Goal: Task Accomplishment & Management: Manage account settings

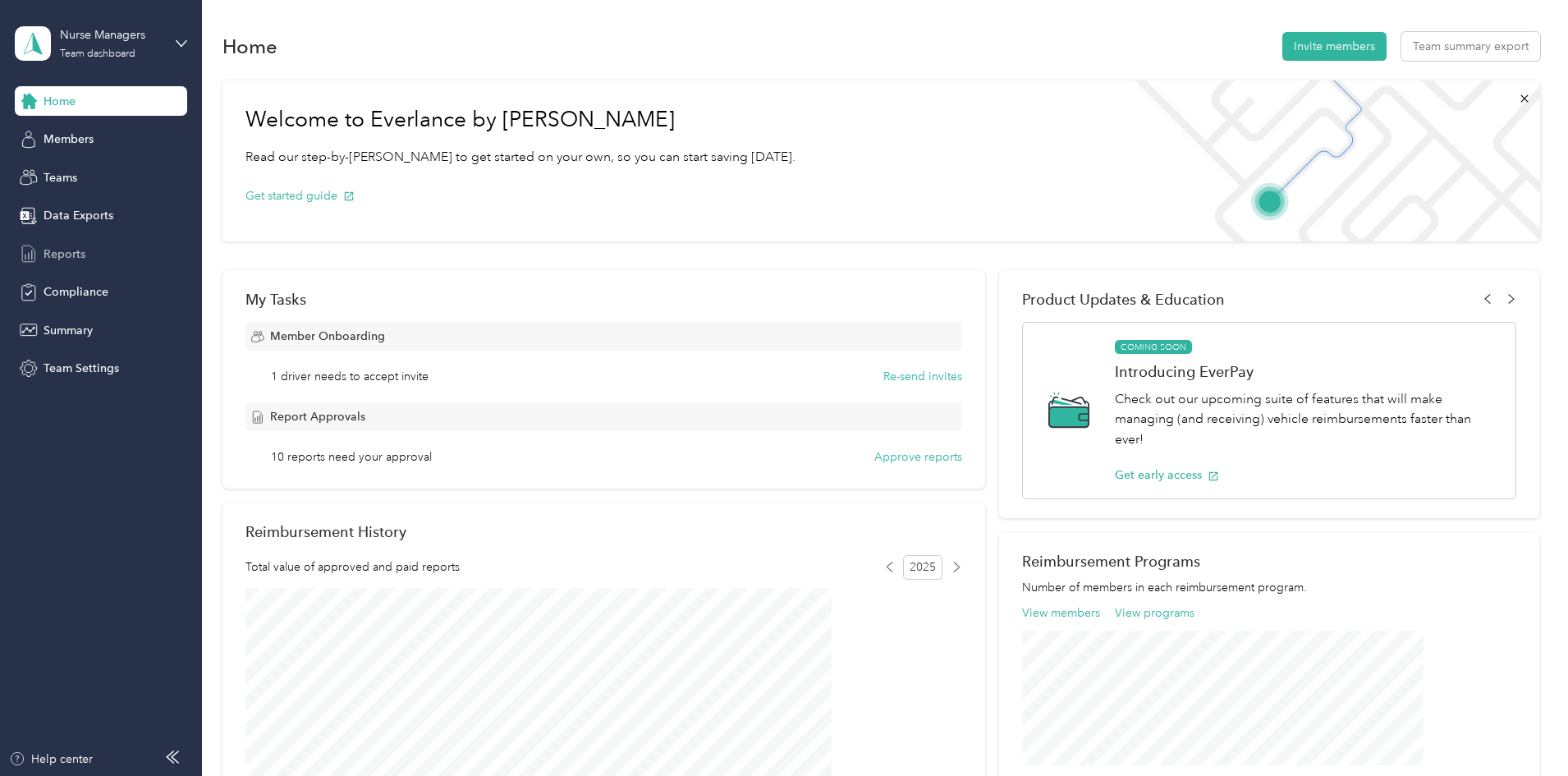
click at [71, 253] on span "Reports" at bounding box center [64, 254] width 42 height 17
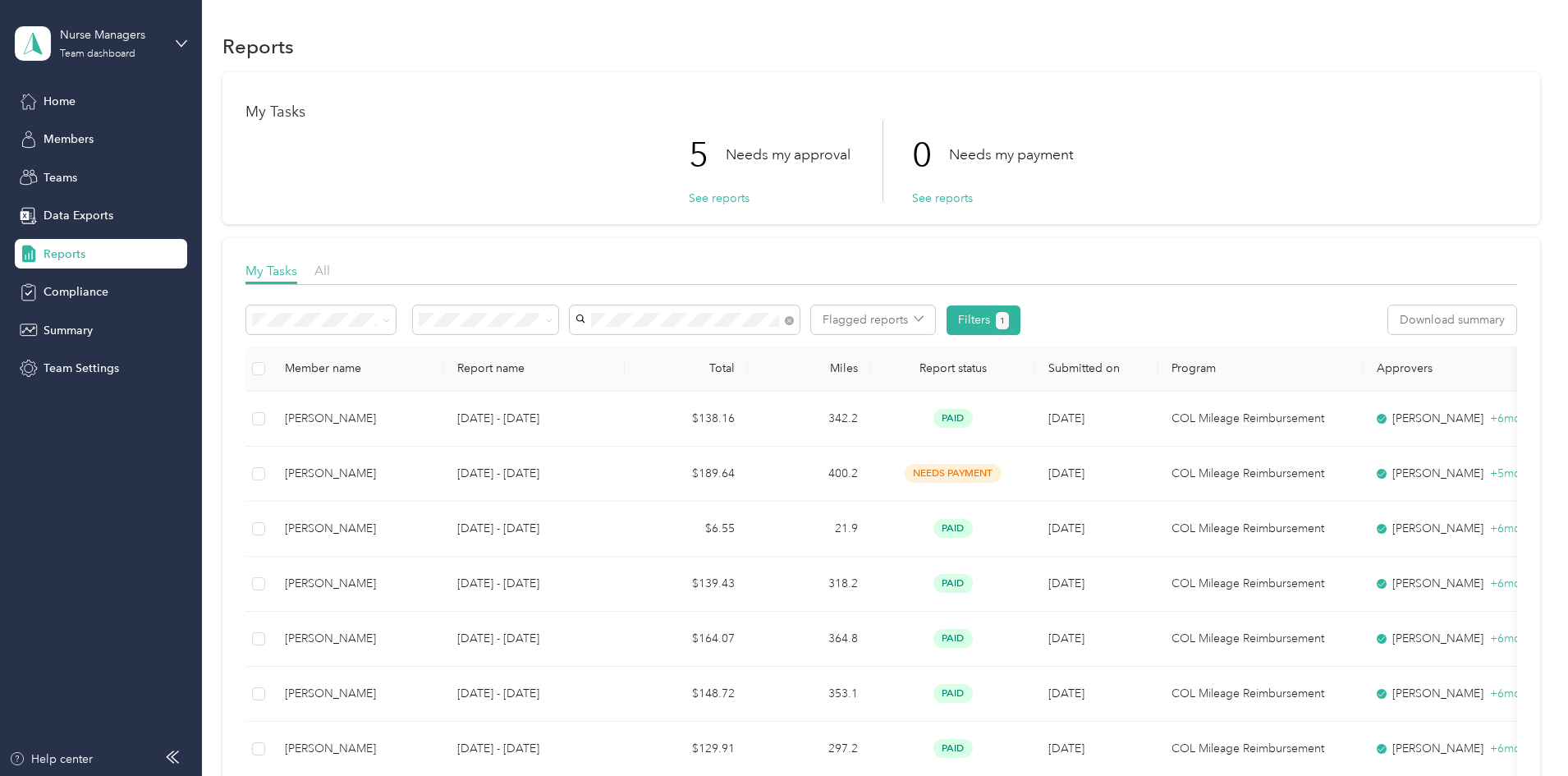
click at [744, 343] on span "[PERSON_NAME]" at bounding box center [736, 350] width 91 height 14
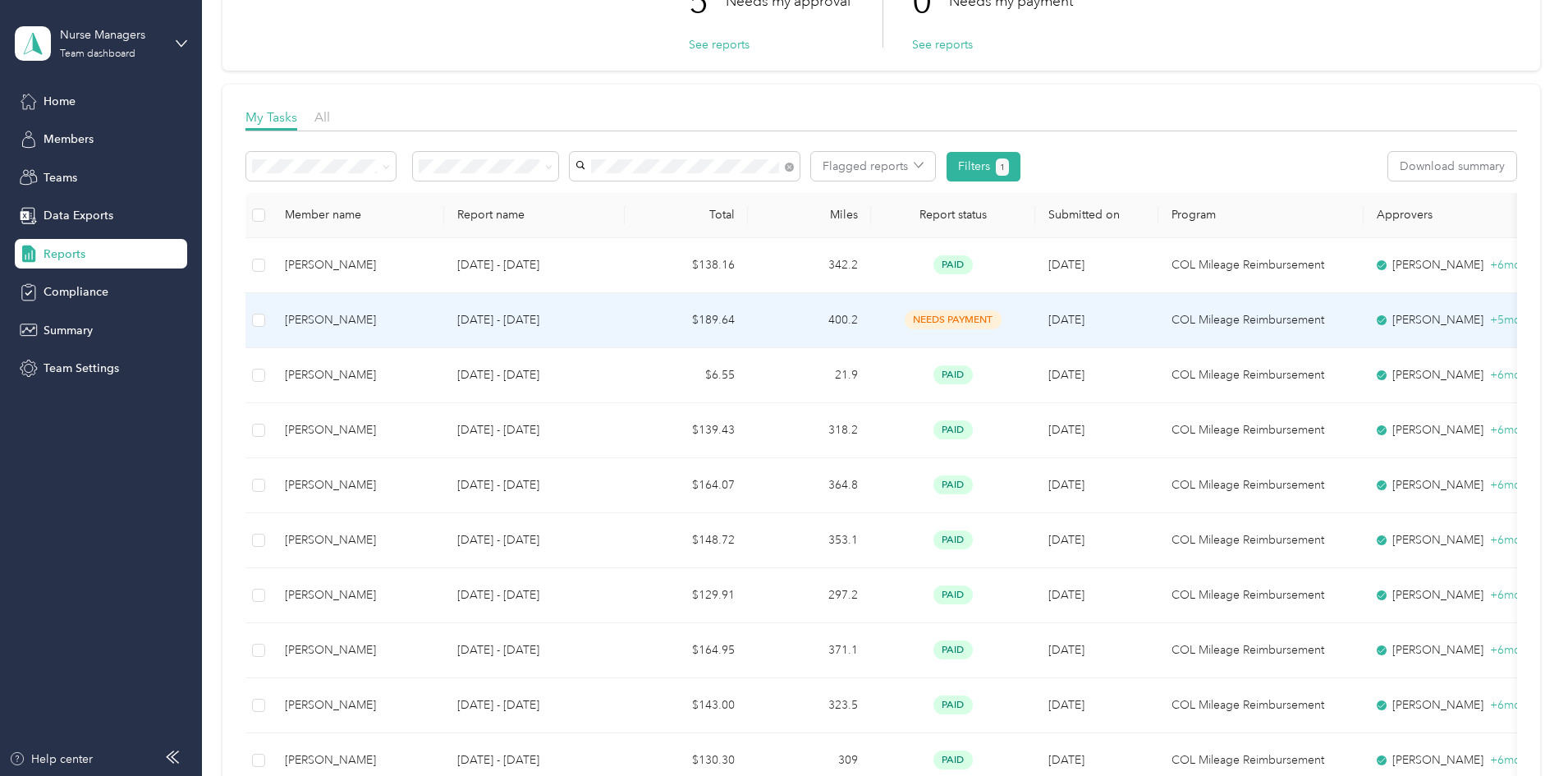
scroll to position [164, 0]
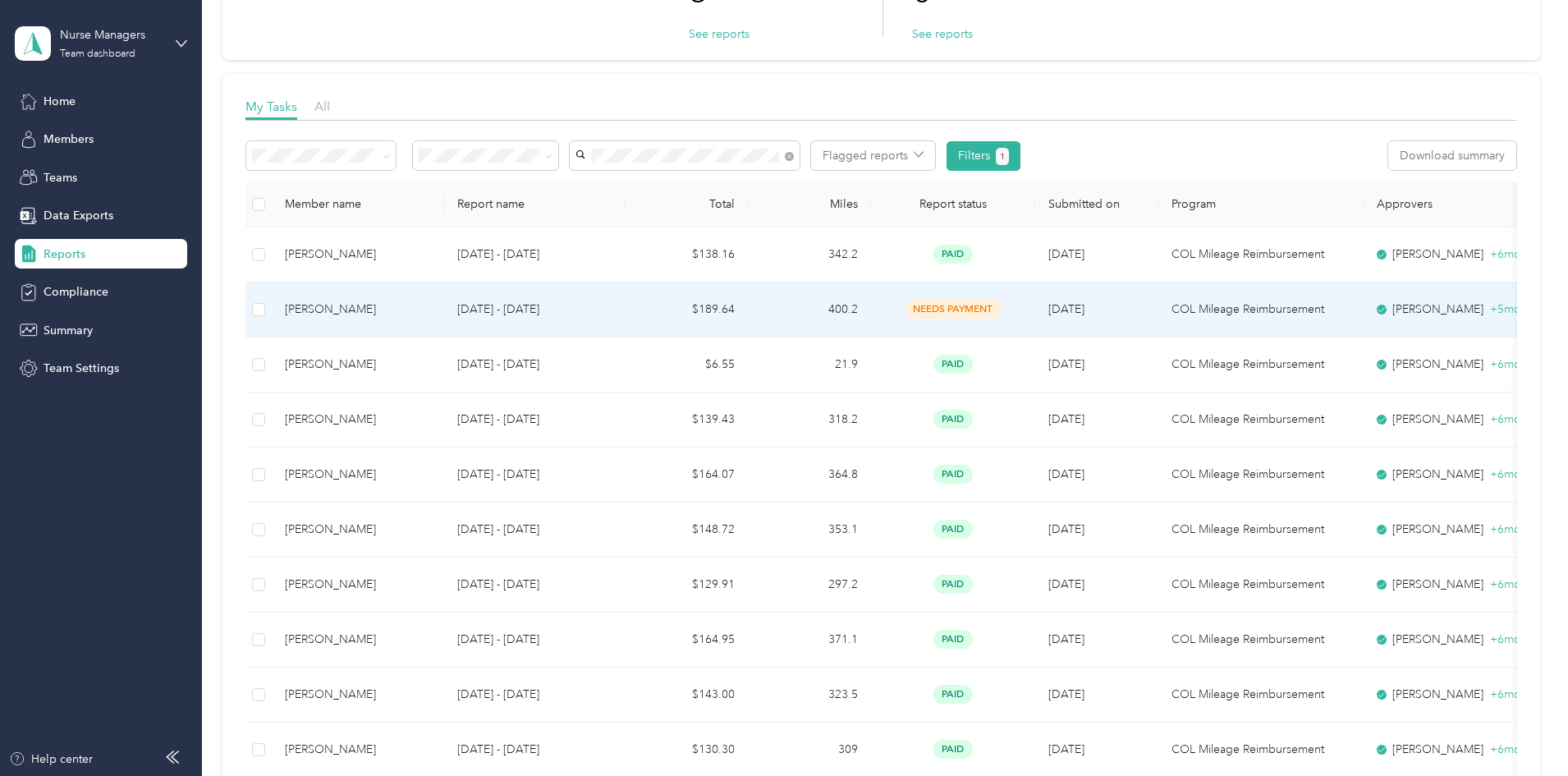
click at [738, 303] on td "$189.64" at bounding box center [686, 310] width 123 height 55
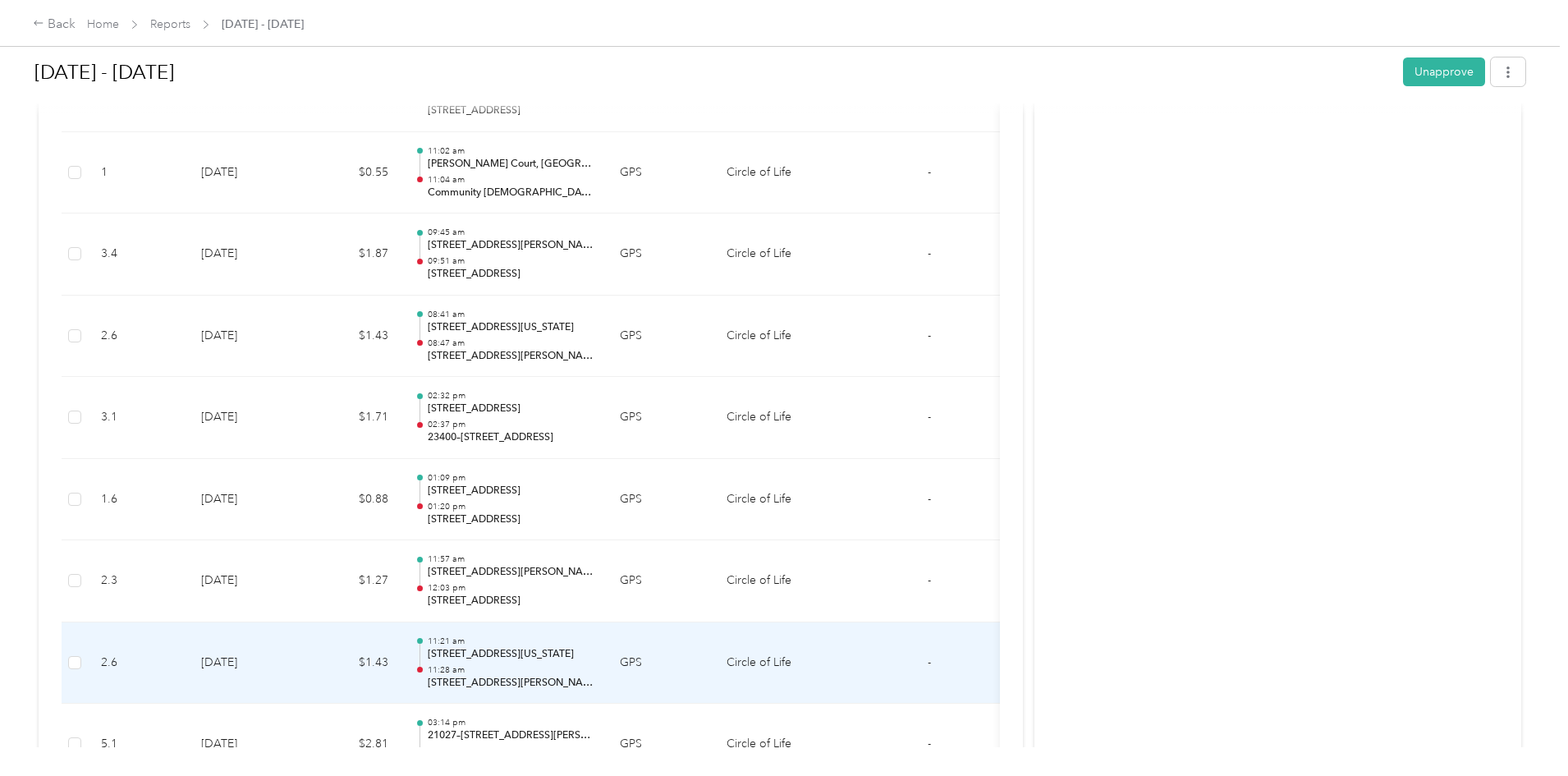
scroll to position [4434, 0]
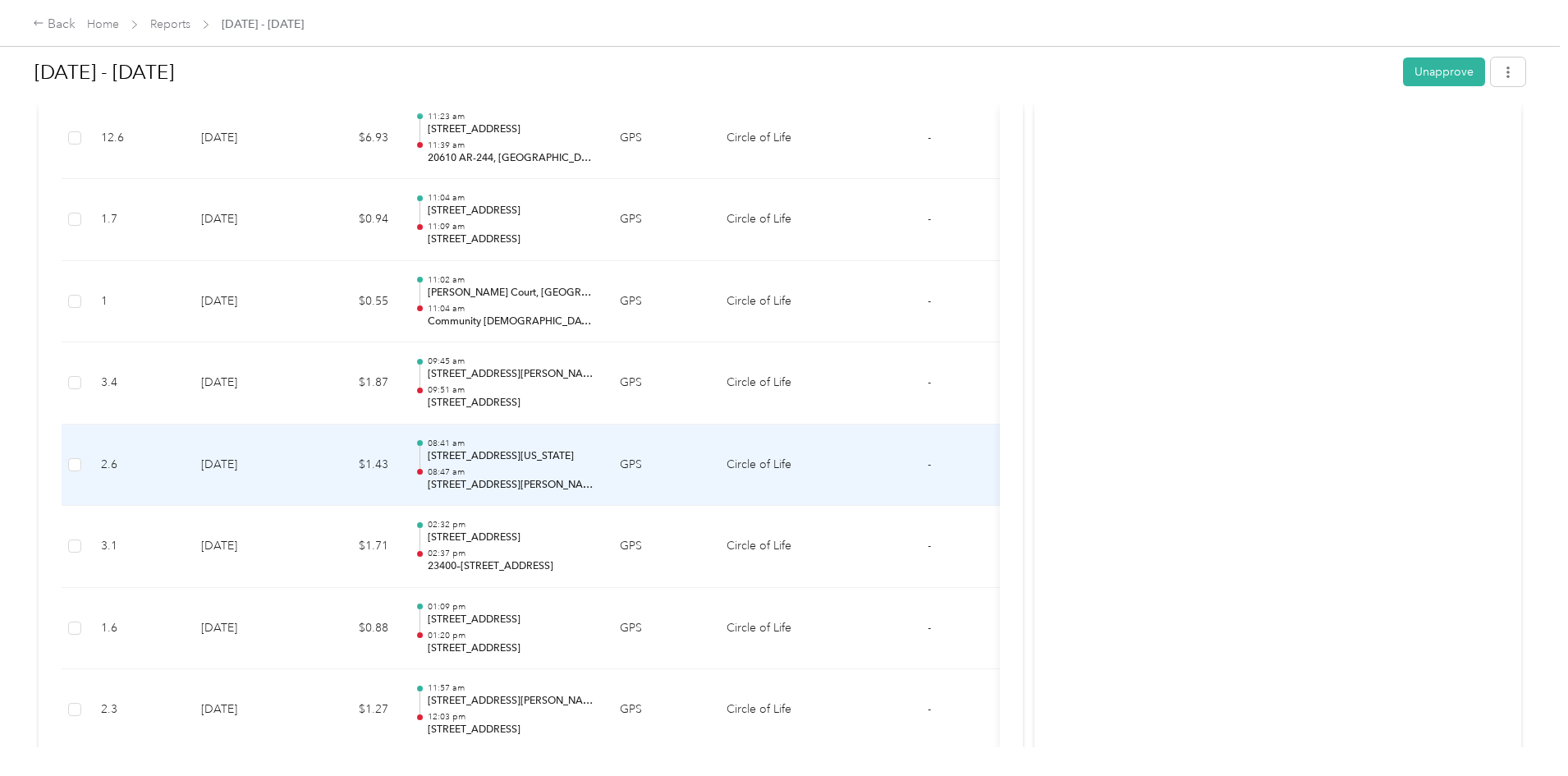
click at [594, 450] on p "[STREET_ADDRESS][US_STATE]" at bounding box center [510, 457] width 166 height 15
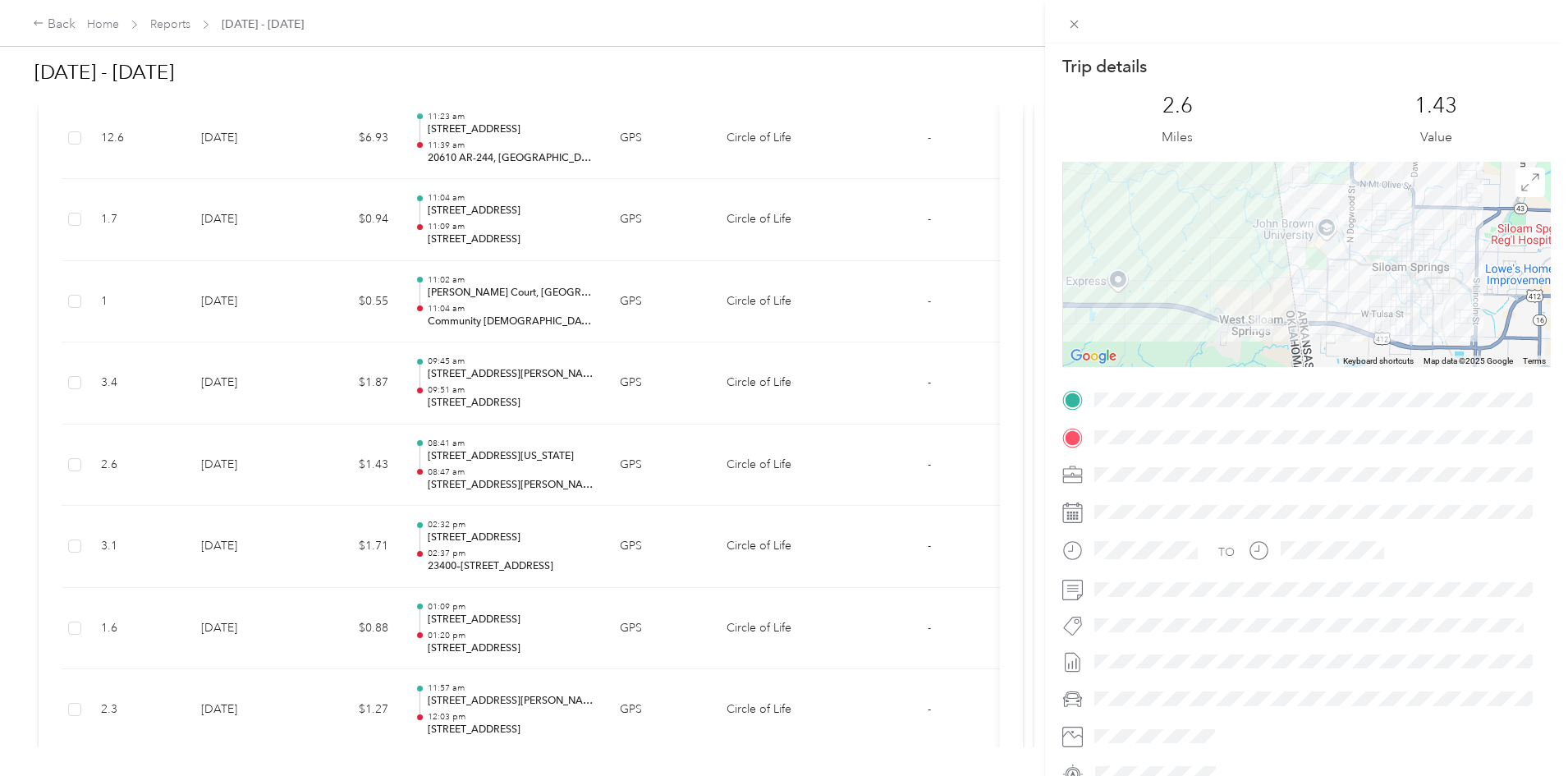
click at [592, 484] on div "Trip details This trip cannot be edited because it is either under review, appr…" at bounding box center [784, 388] width 1568 height 776
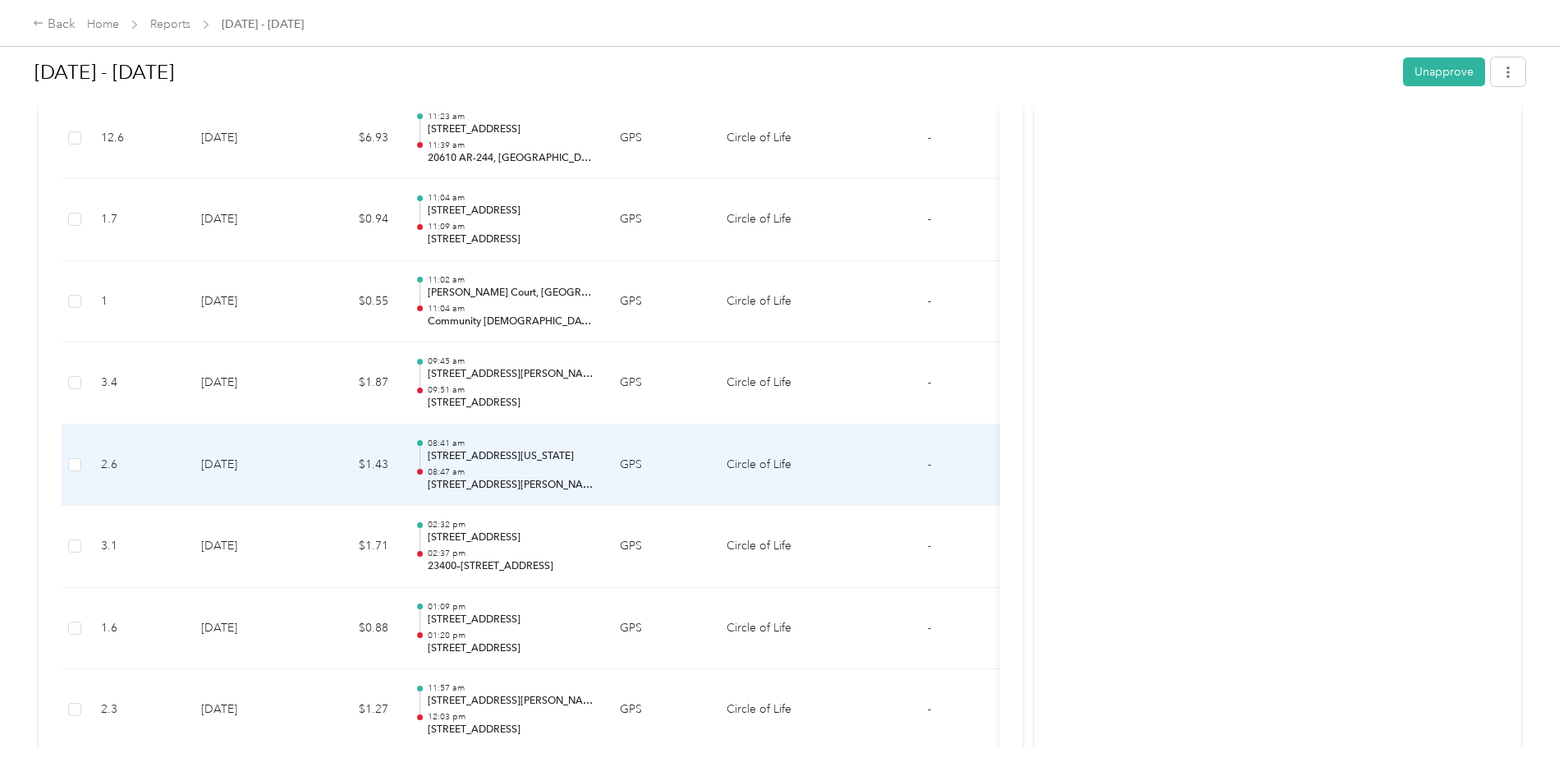
click at [567, 483] on p "[STREET_ADDRESS][PERSON_NAME]" at bounding box center [510, 485] width 166 height 15
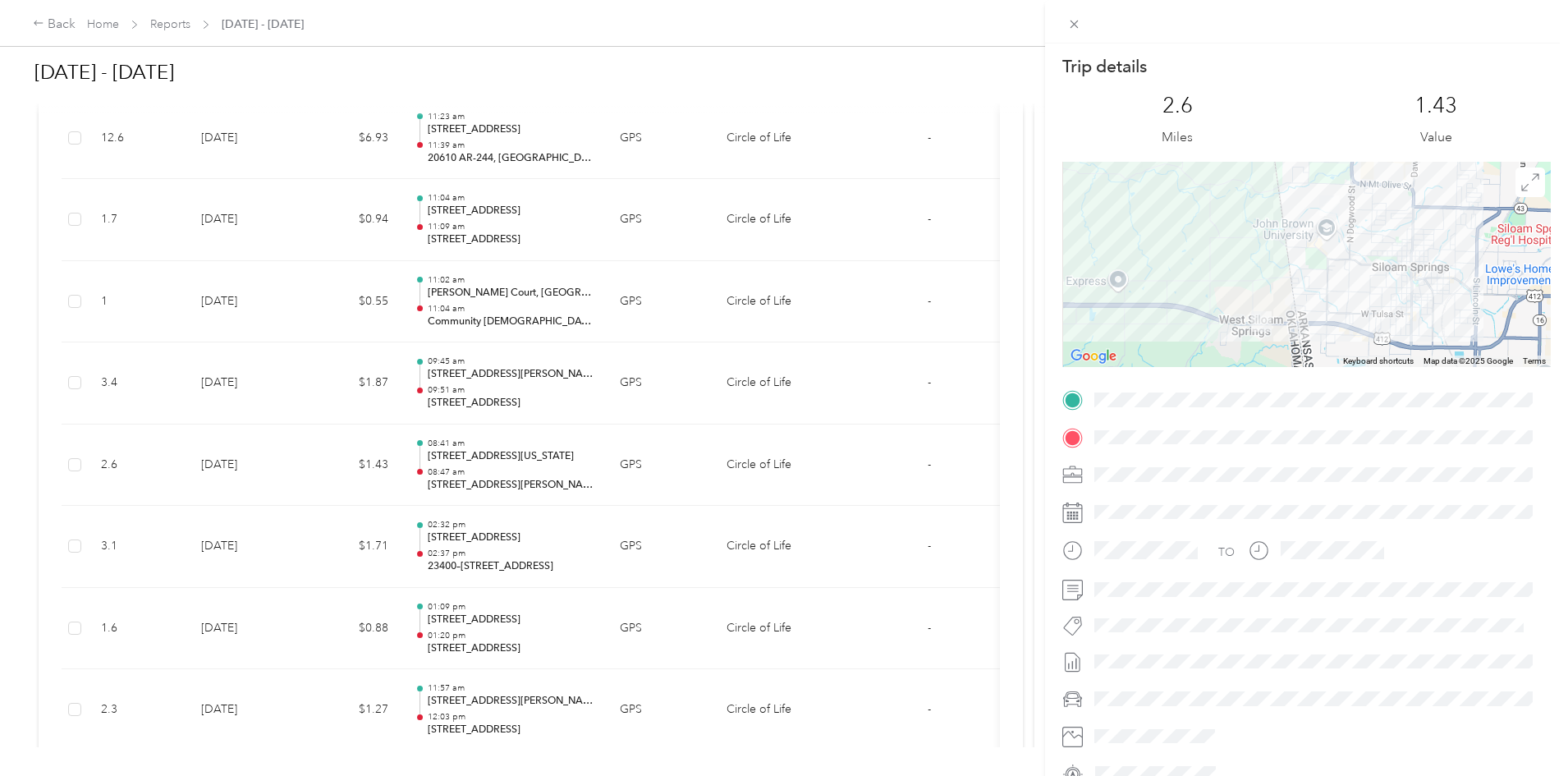
click at [1090, 448] on span at bounding box center [1319, 437] width 463 height 26
click at [669, 405] on div "Trip details This trip cannot be edited because it is either under review, appr…" at bounding box center [784, 388] width 1568 height 776
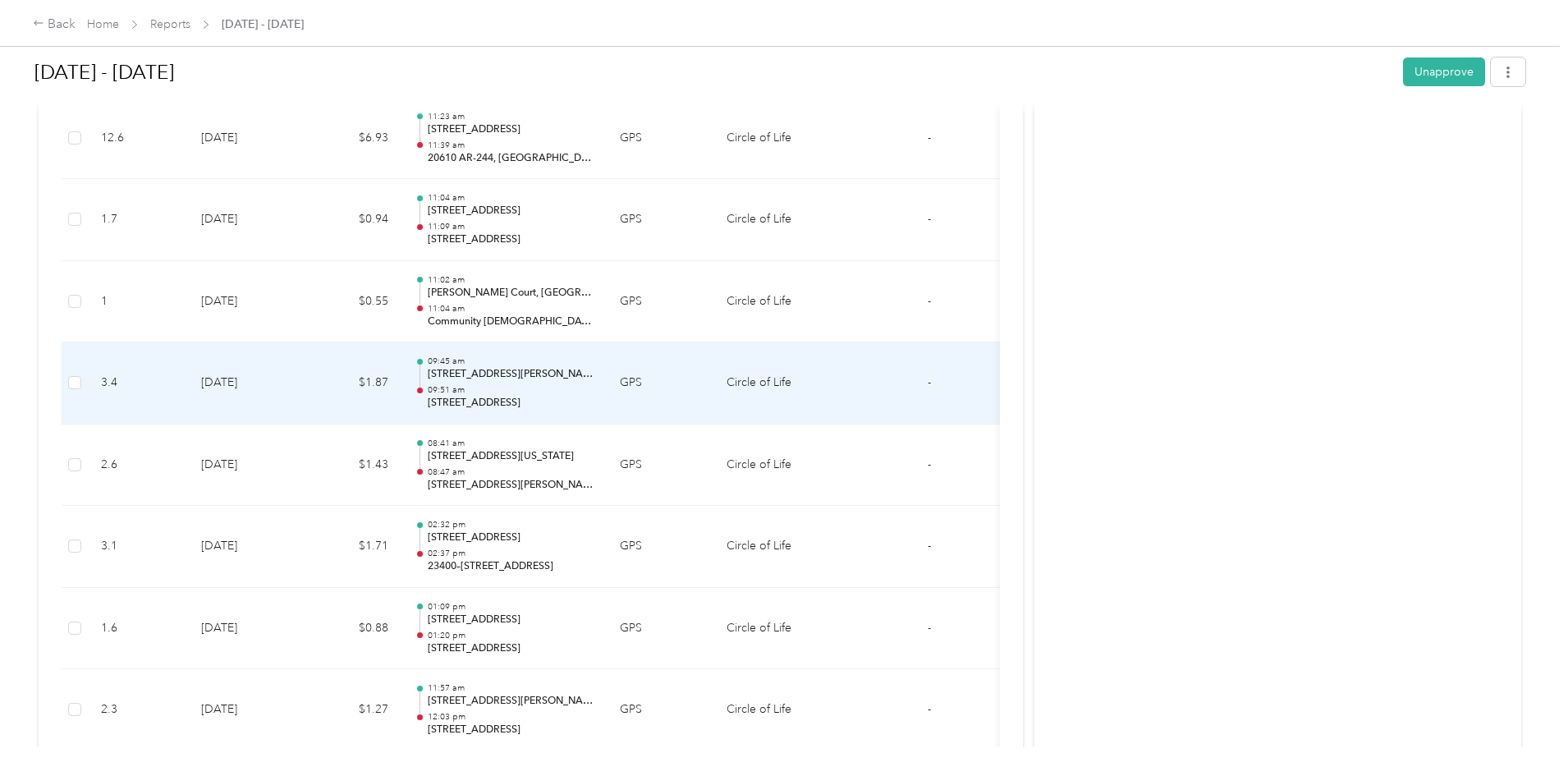
click at [594, 396] on p "[STREET_ADDRESS]" at bounding box center [510, 403] width 166 height 15
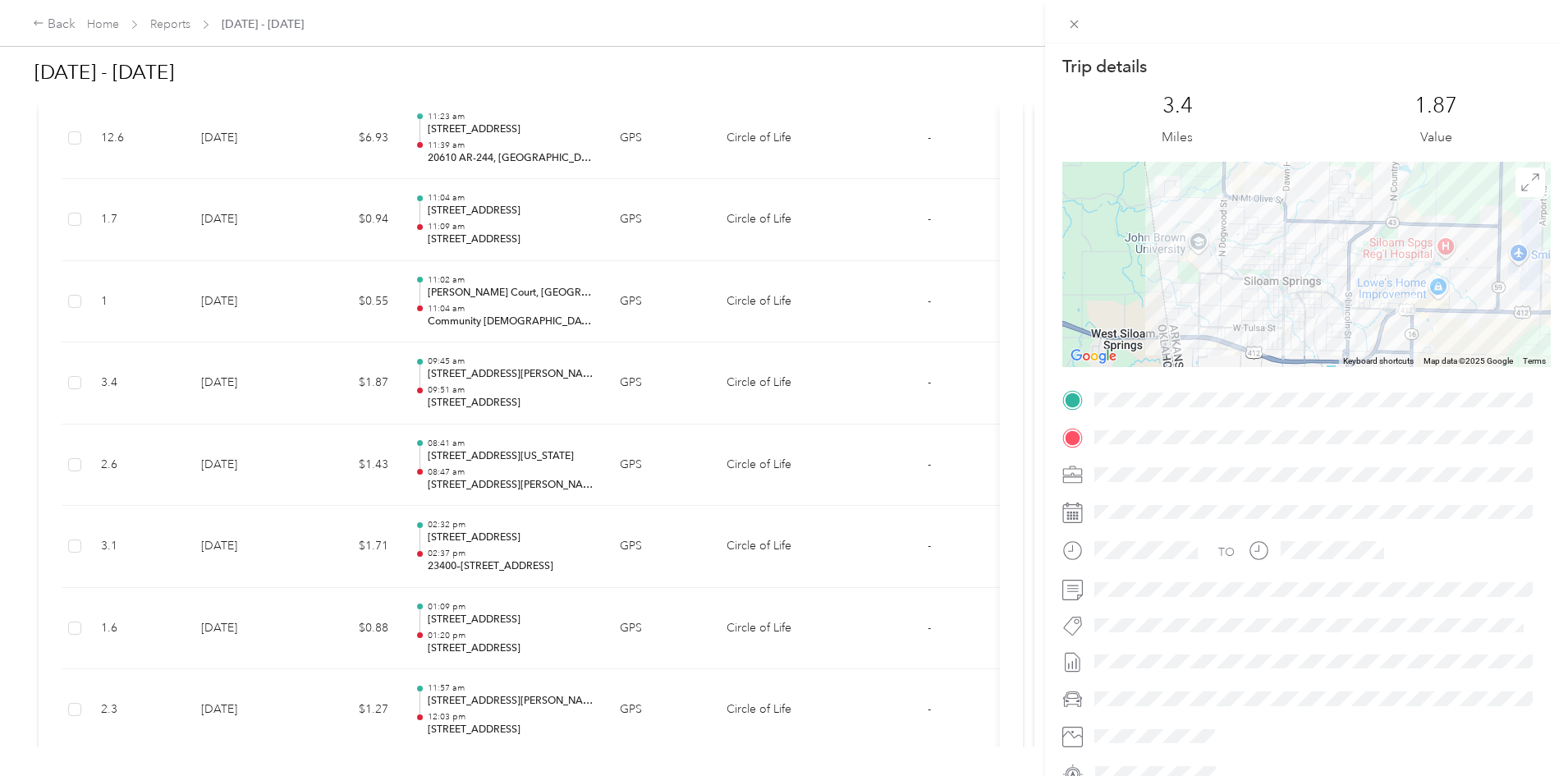
click at [1088, 448] on div at bounding box center [1306, 437] width 489 height 26
click at [708, 299] on div "Trip details This trip cannot be edited because it is either under review, appr…" at bounding box center [784, 388] width 1568 height 776
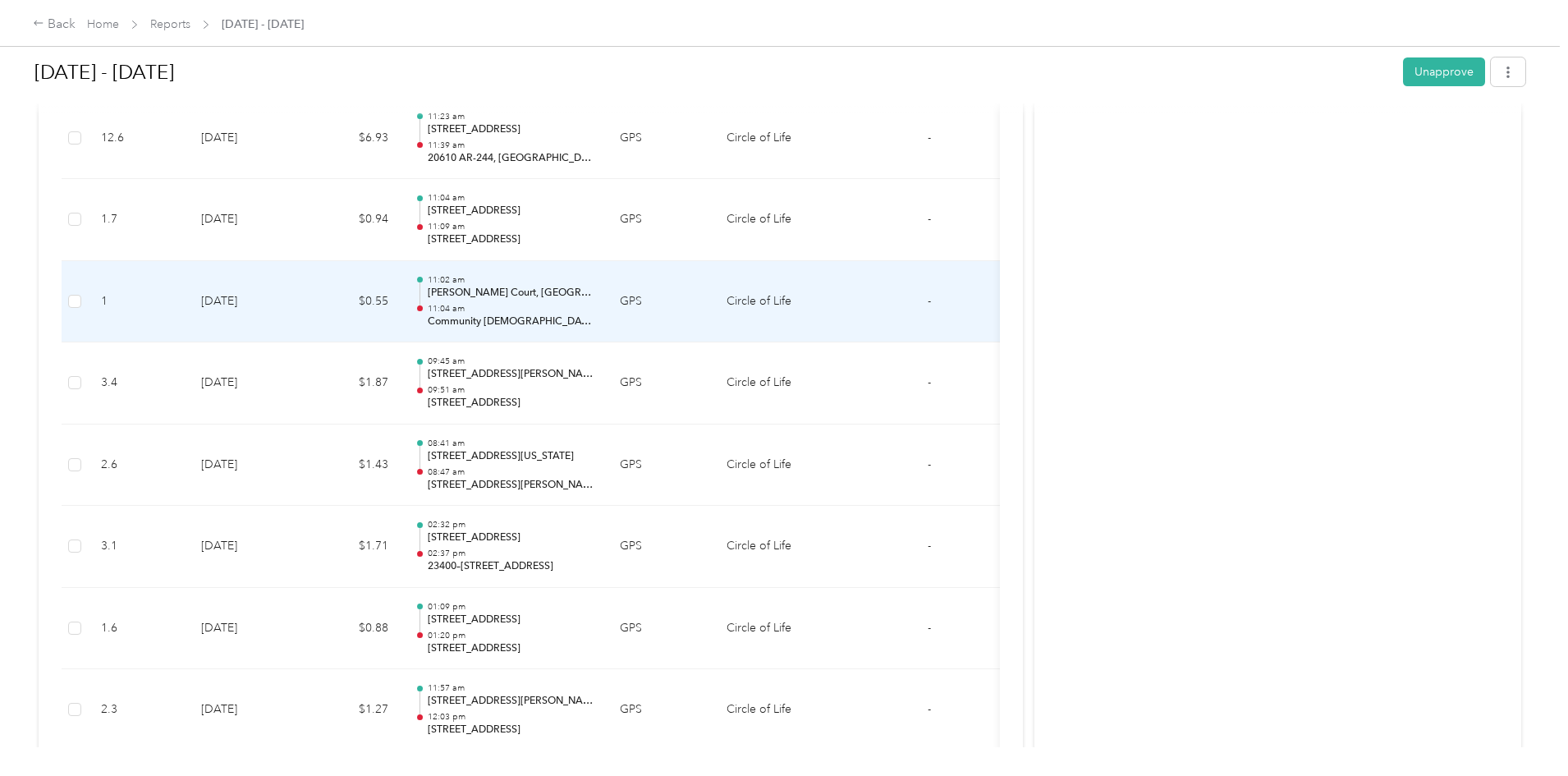
click at [594, 303] on p "11:04 am" at bounding box center [510, 309] width 166 height 11
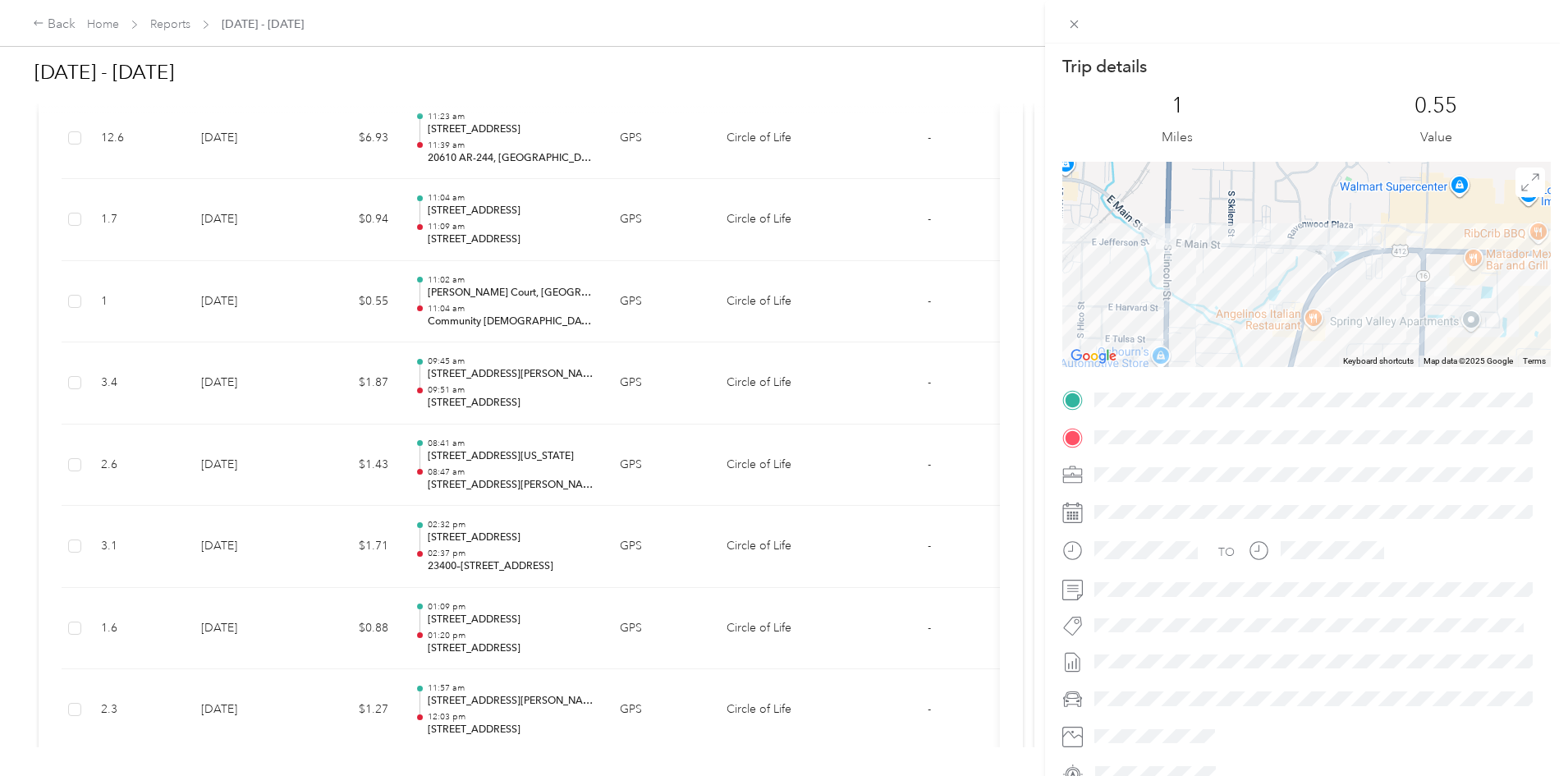
click at [669, 307] on div "Trip details This trip cannot be edited because it is either under review, appr…" at bounding box center [784, 388] width 1568 height 776
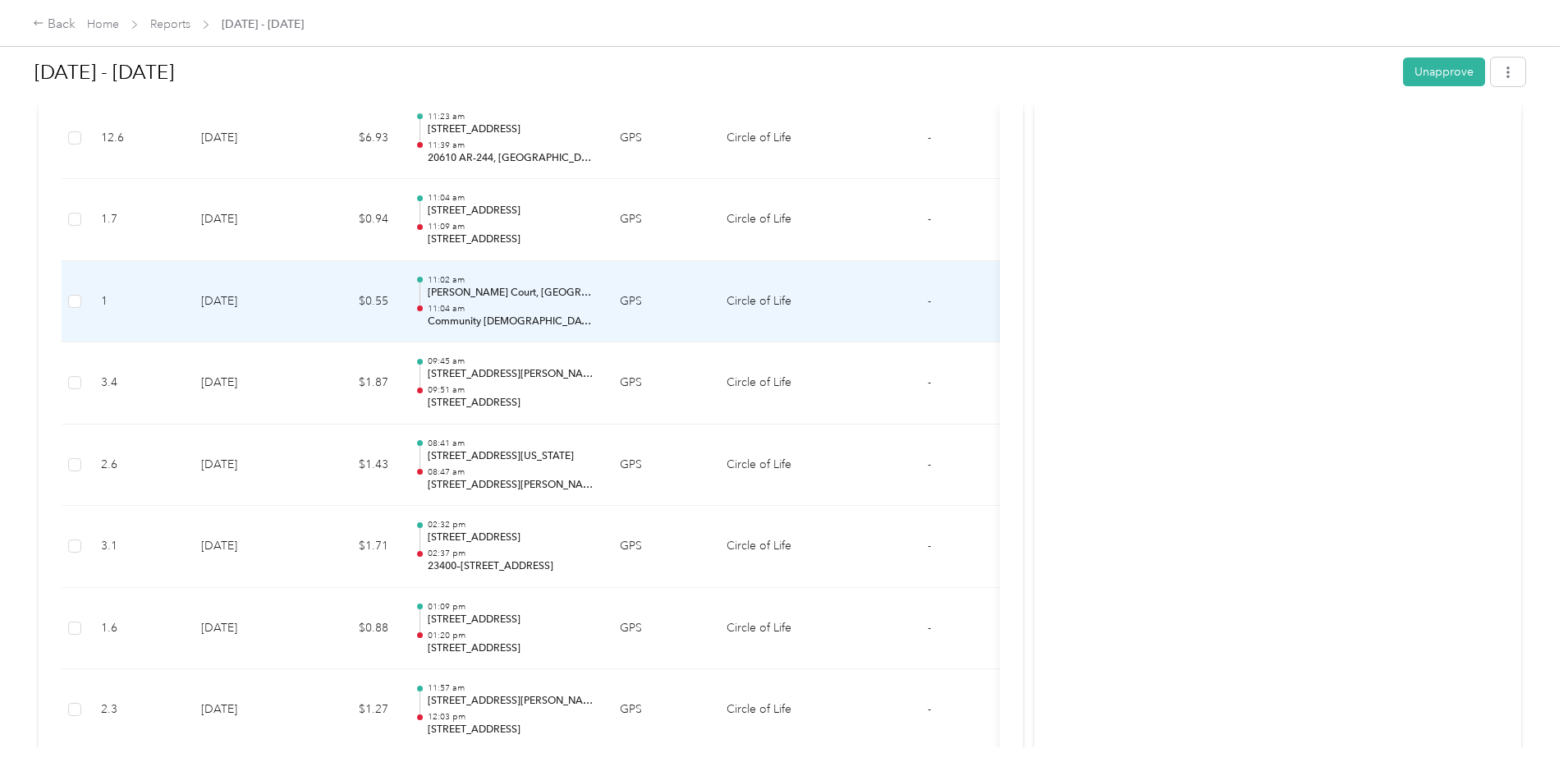
click at [594, 294] on p "[PERSON_NAME] Court, [GEOGRAPHIC_DATA], [GEOGRAPHIC_DATA], [US_STATE], 72761, […" at bounding box center [510, 294] width 166 height 15
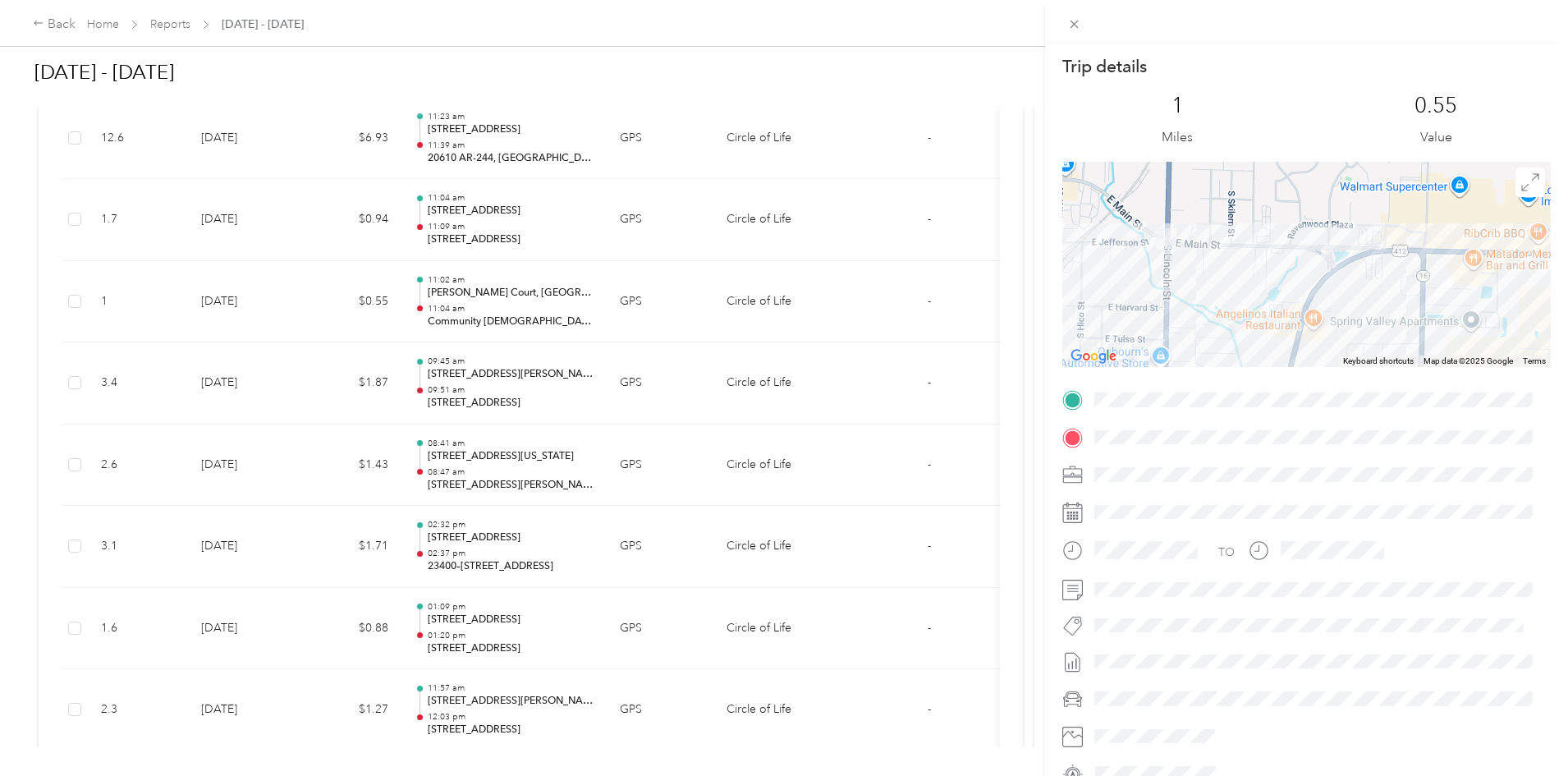
scroll to position [0, 140]
click at [1499, 429] on span at bounding box center [1319, 437] width 463 height 26
click at [571, 213] on div "Trip details This trip cannot be edited because it is either under review, appr…" at bounding box center [784, 388] width 1568 height 776
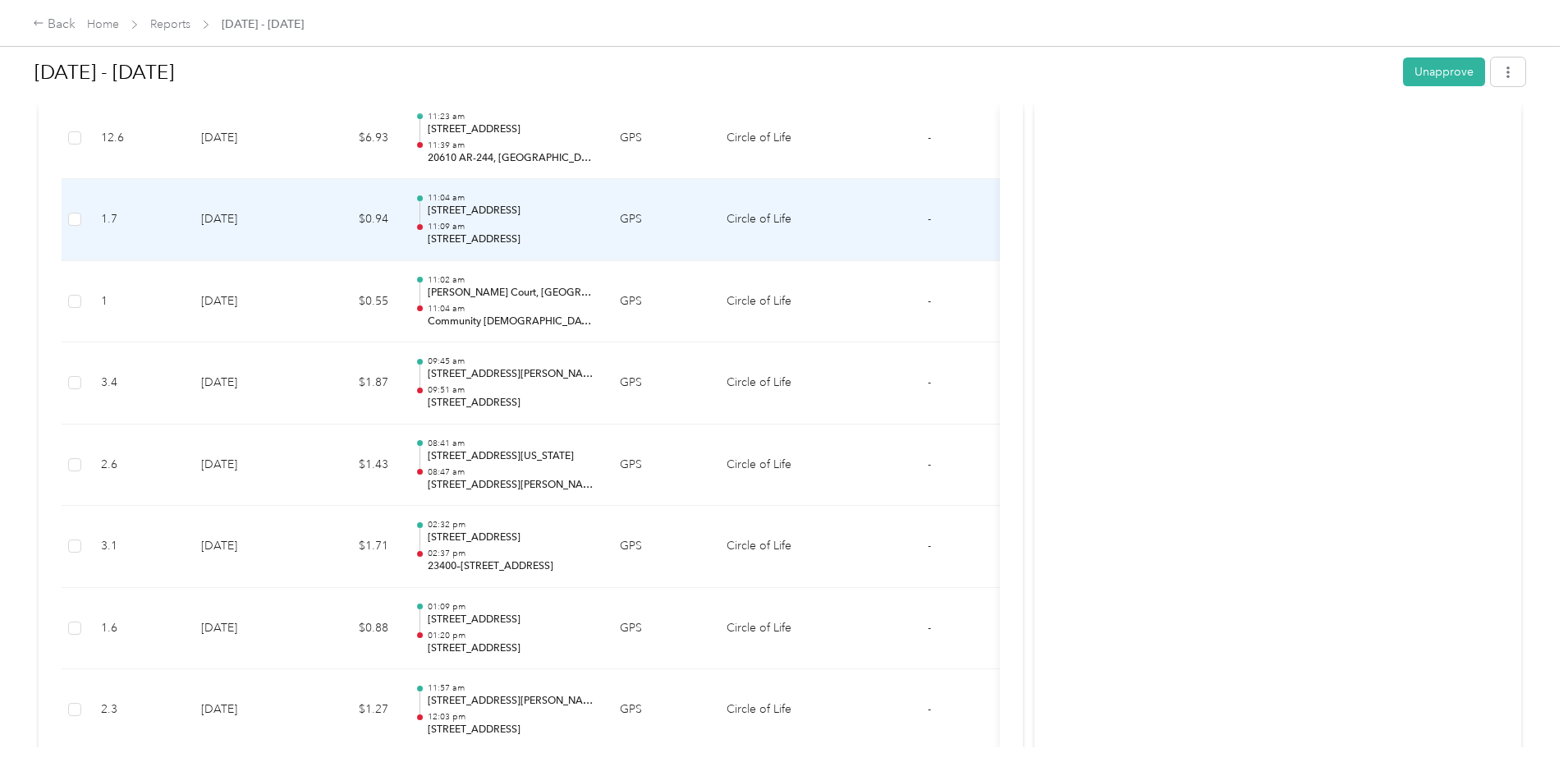
click at [558, 211] on p "[STREET_ADDRESS]" at bounding box center [510, 211] width 166 height 15
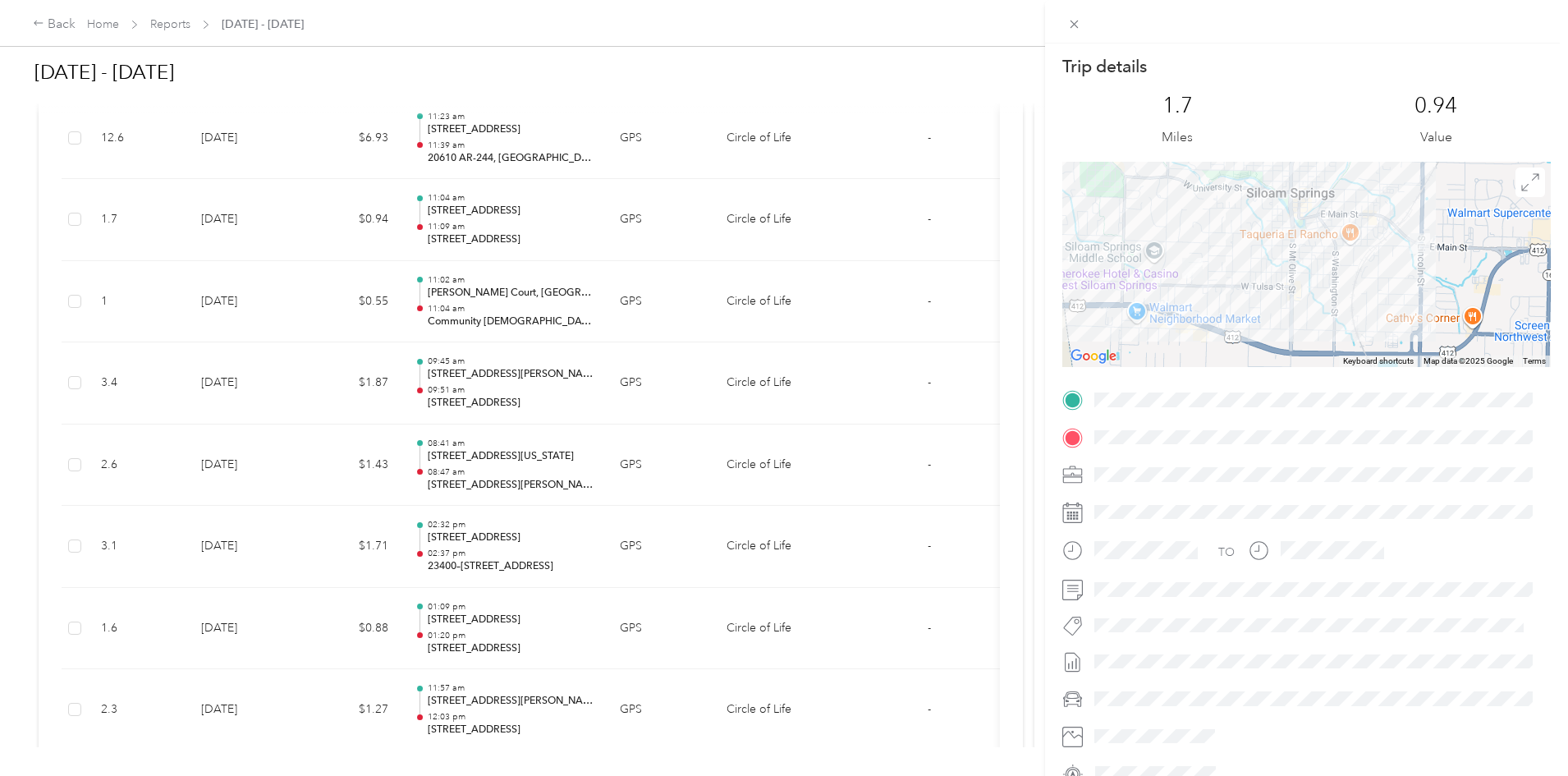
click at [569, 210] on div "Trip details This trip cannot be edited because it is either under review, appr…" at bounding box center [784, 388] width 1568 height 776
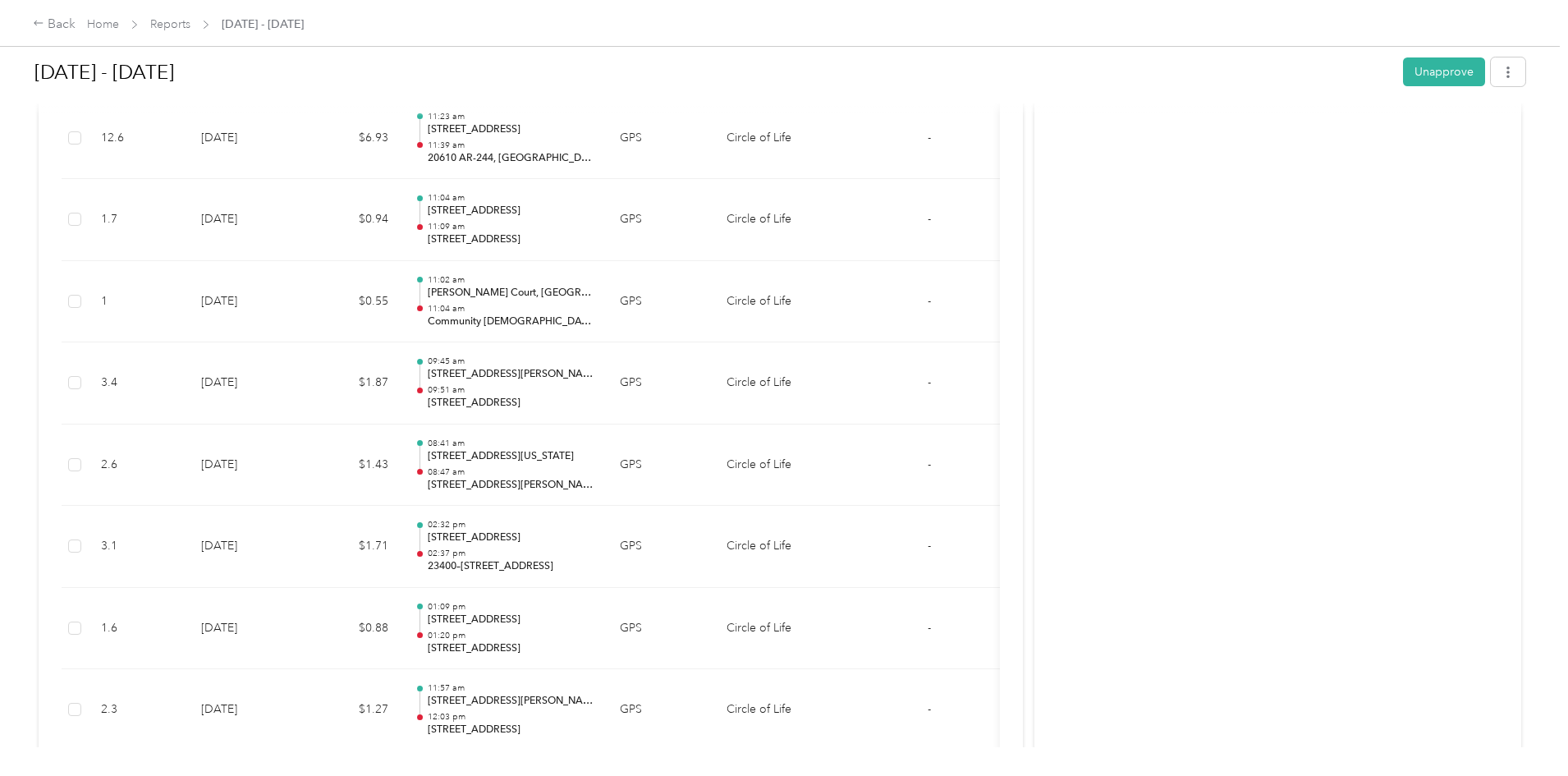
click at [569, 775] on div "Trip details This trip cannot be edited because it is either under review, appr…" at bounding box center [780, 776] width 1560 height 0
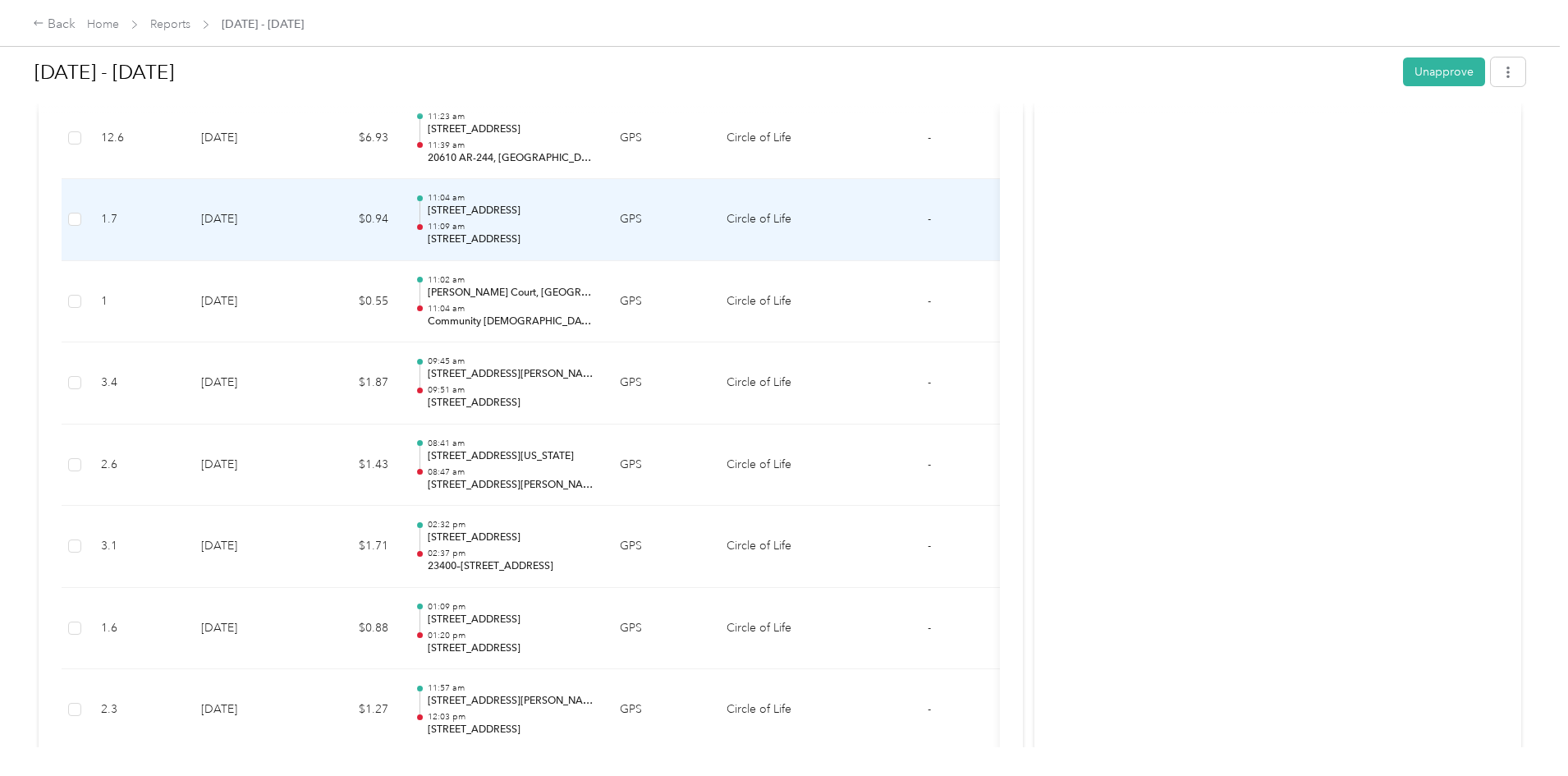
click at [576, 221] on p "11:09 am" at bounding box center [510, 226] width 166 height 11
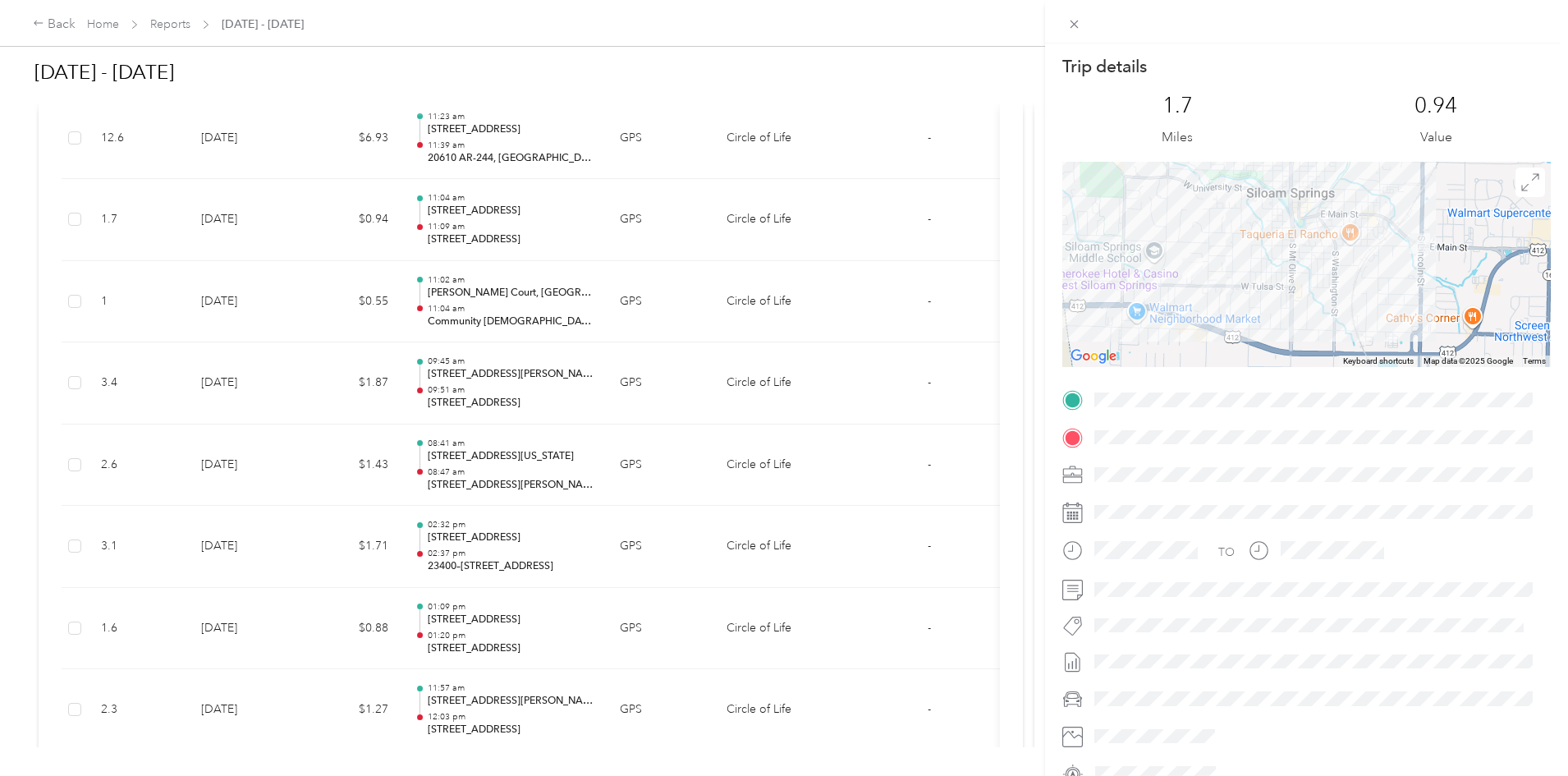
click at [746, 151] on div "Trip details This trip cannot be edited because it is either under review, appr…" at bounding box center [784, 388] width 1568 height 776
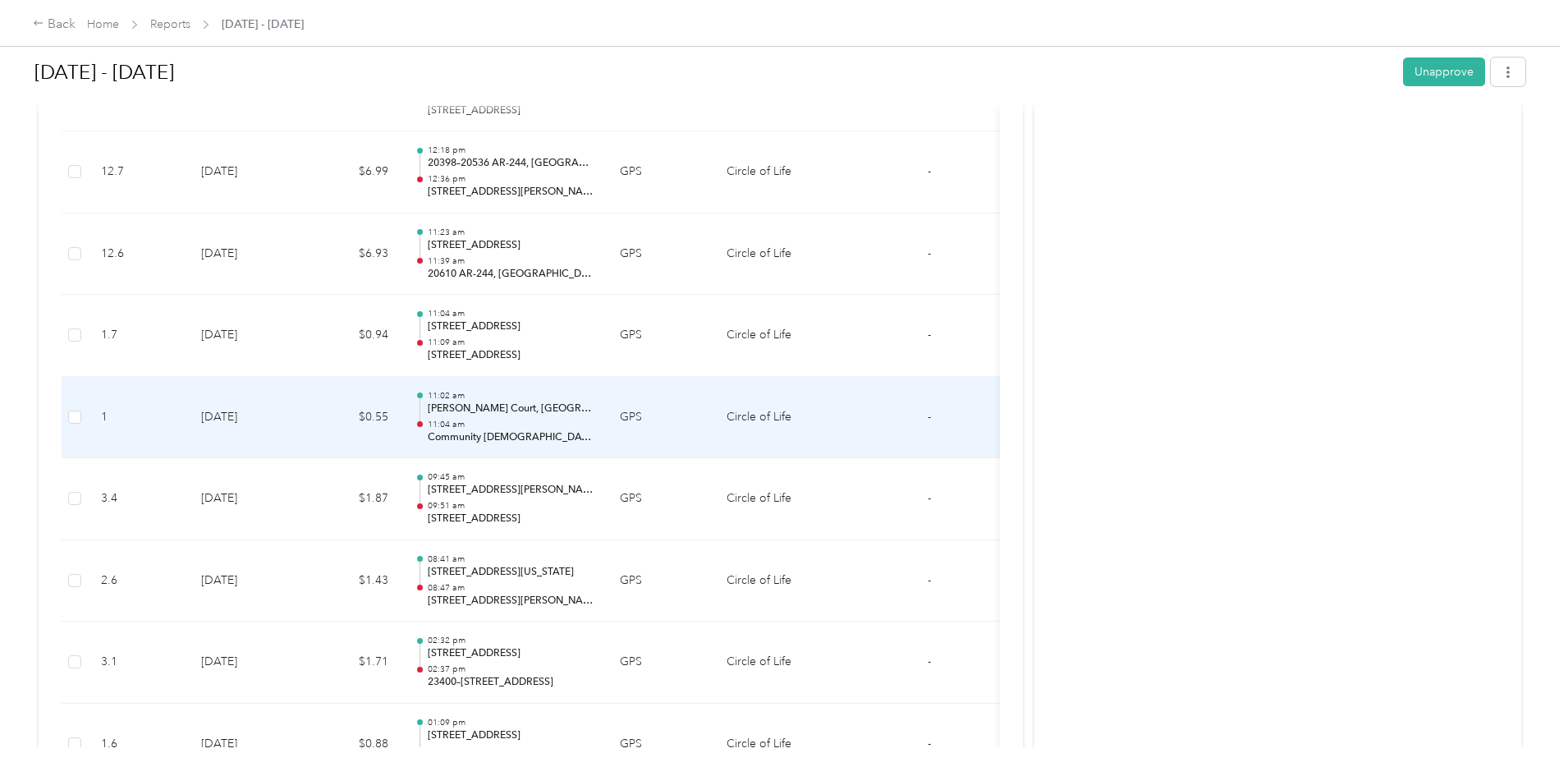
scroll to position [4269, 0]
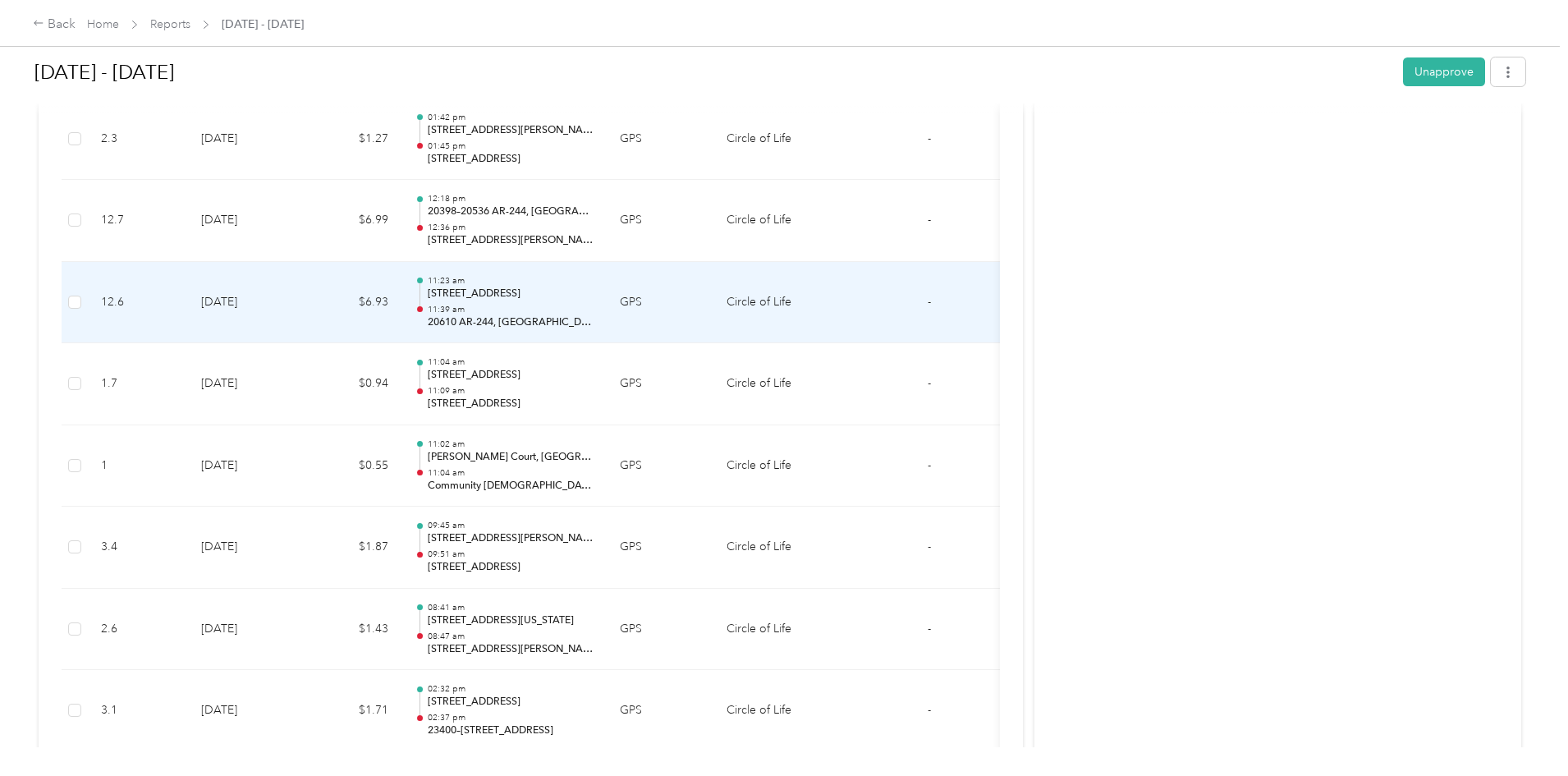
click at [594, 304] on p "11:39 am" at bounding box center [510, 310] width 166 height 11
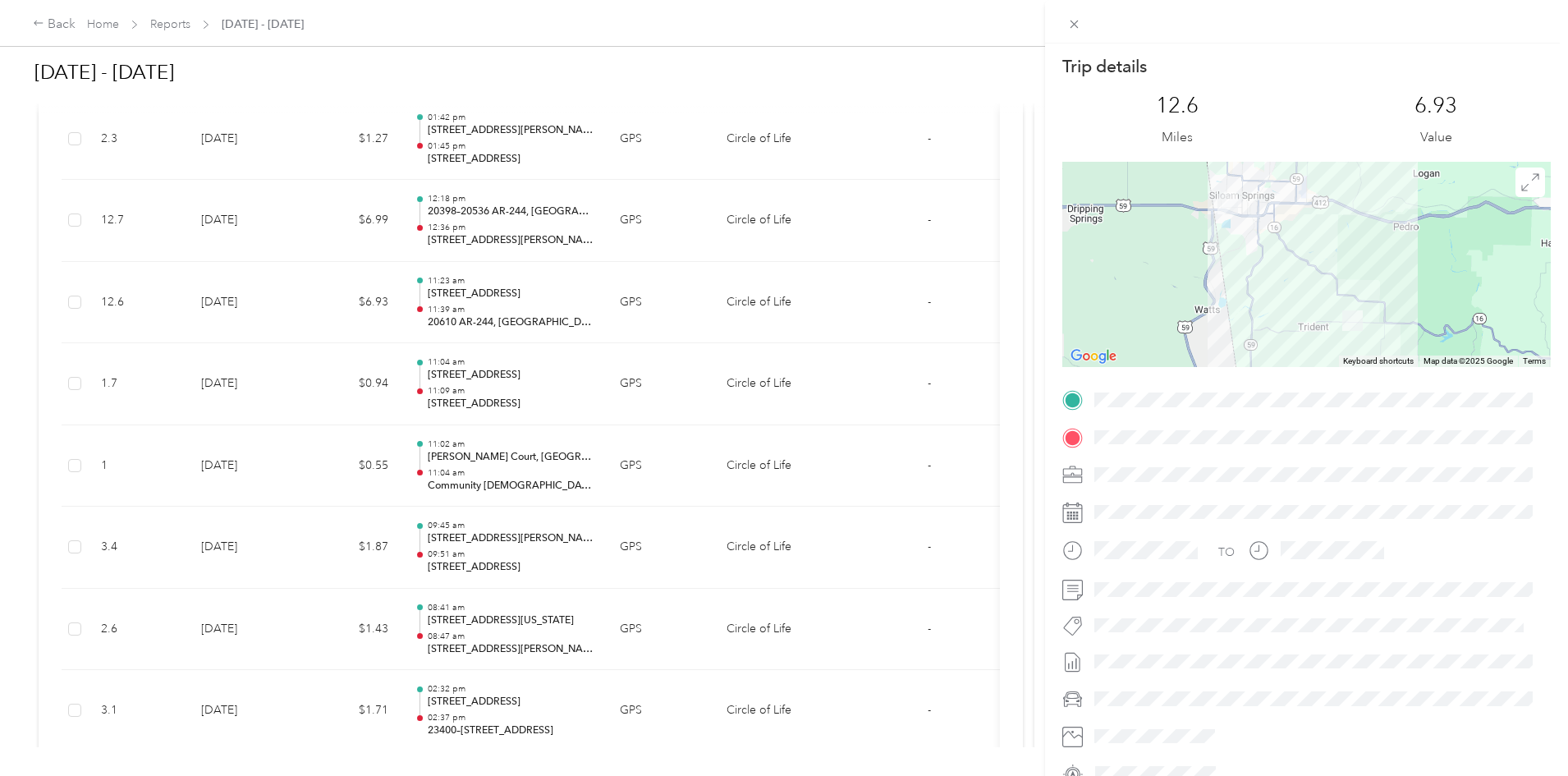
click at [612, 317] on div "Trip details This trip cannot be edited because it is either under review, appr…" at bounding box center [784, 388] width 1568 height 776
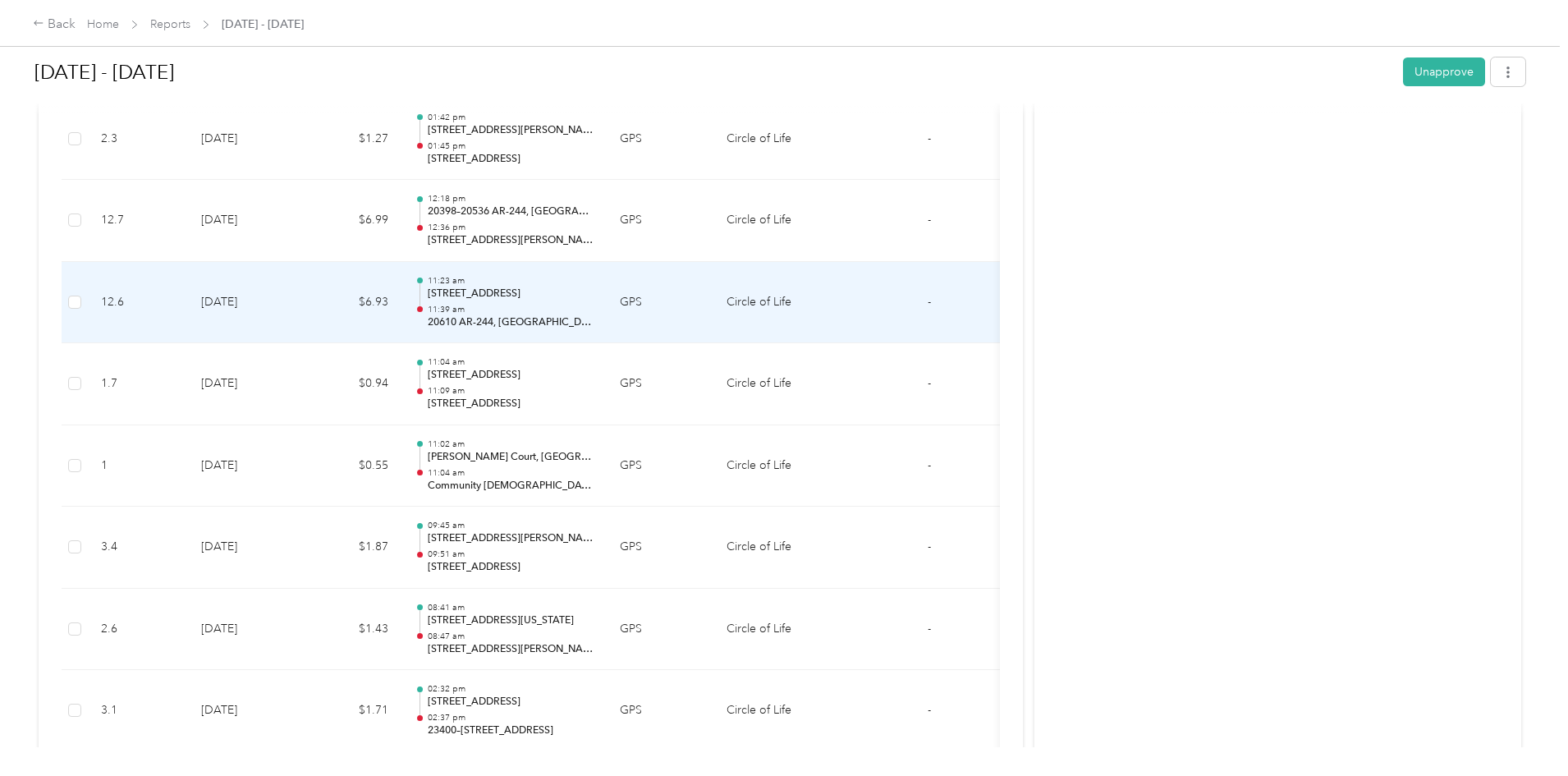
click at [589, 317] on p "20610 AR-244, [GEOGRAPHIC_DATA], [GEOGRAPHIC_DATA]" at bounding box center [510, 323] width 166 height 15
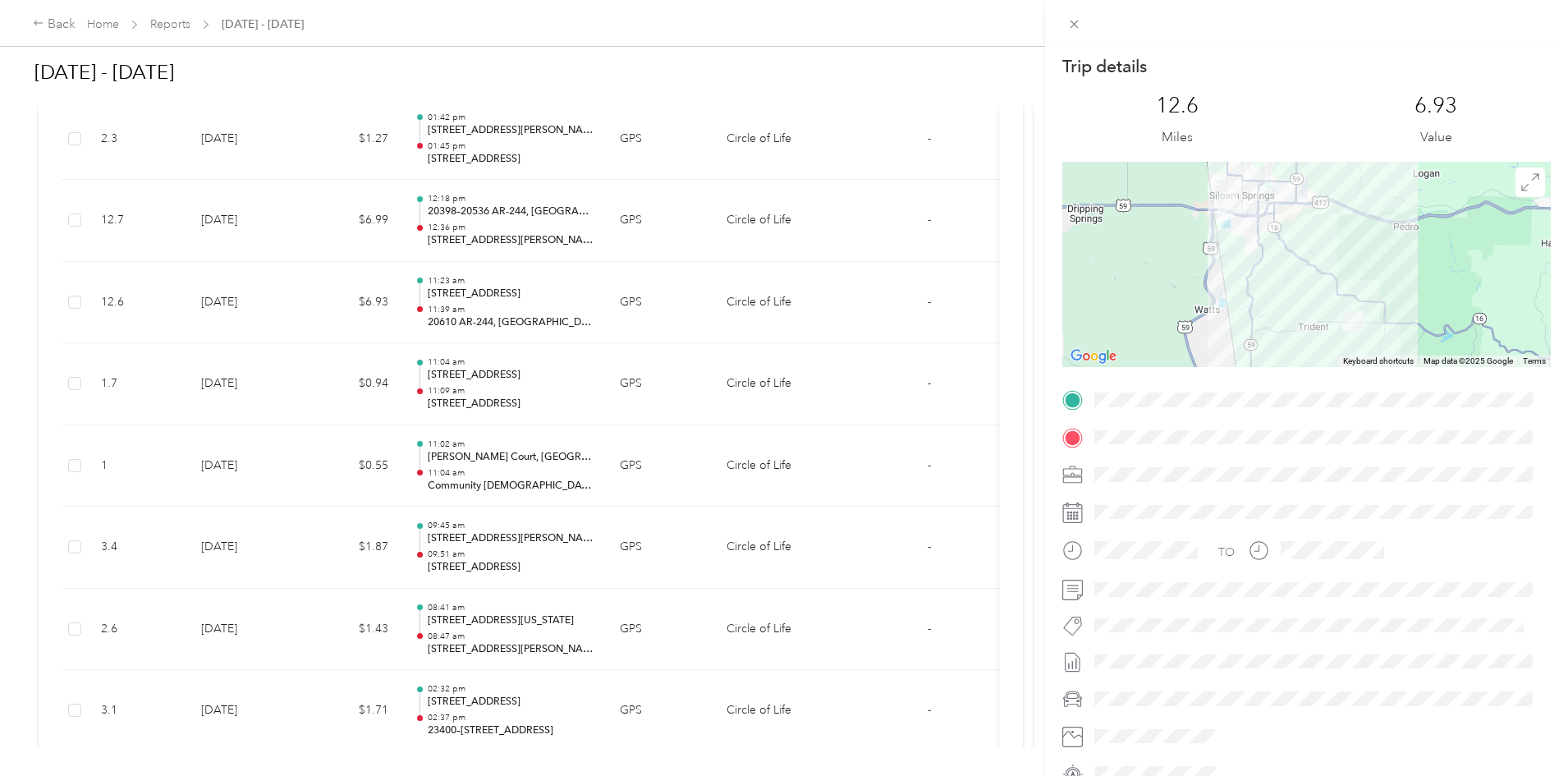
click at [641, 234] on div "Trip details This trip cannot be edited because it is either under review, appr…" at bounding box center [784, 388] width 1568 height 776
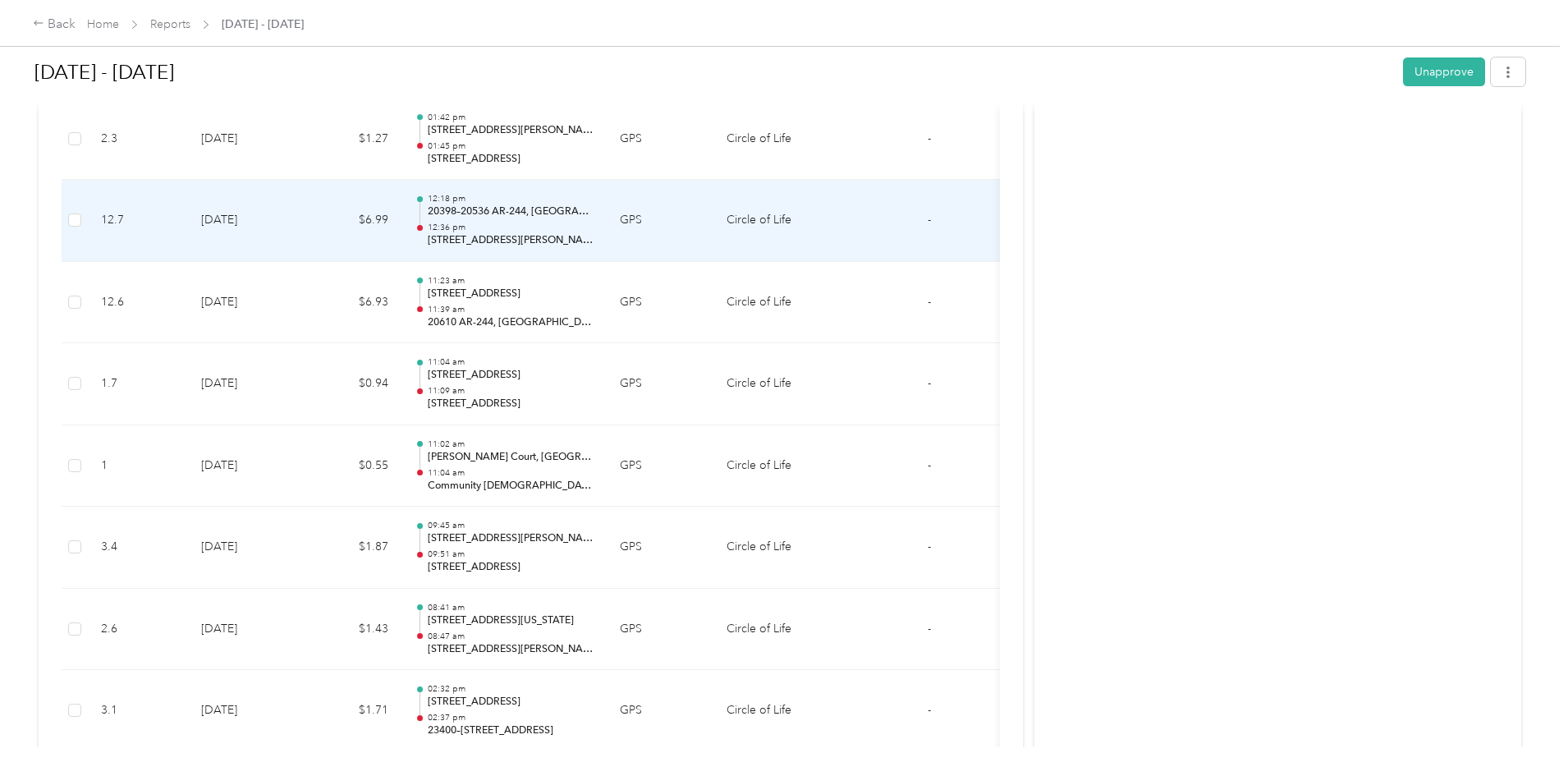
click at [594, 222] on p "12:36 pm" at bounding box center [510, 227] width 166 height 11
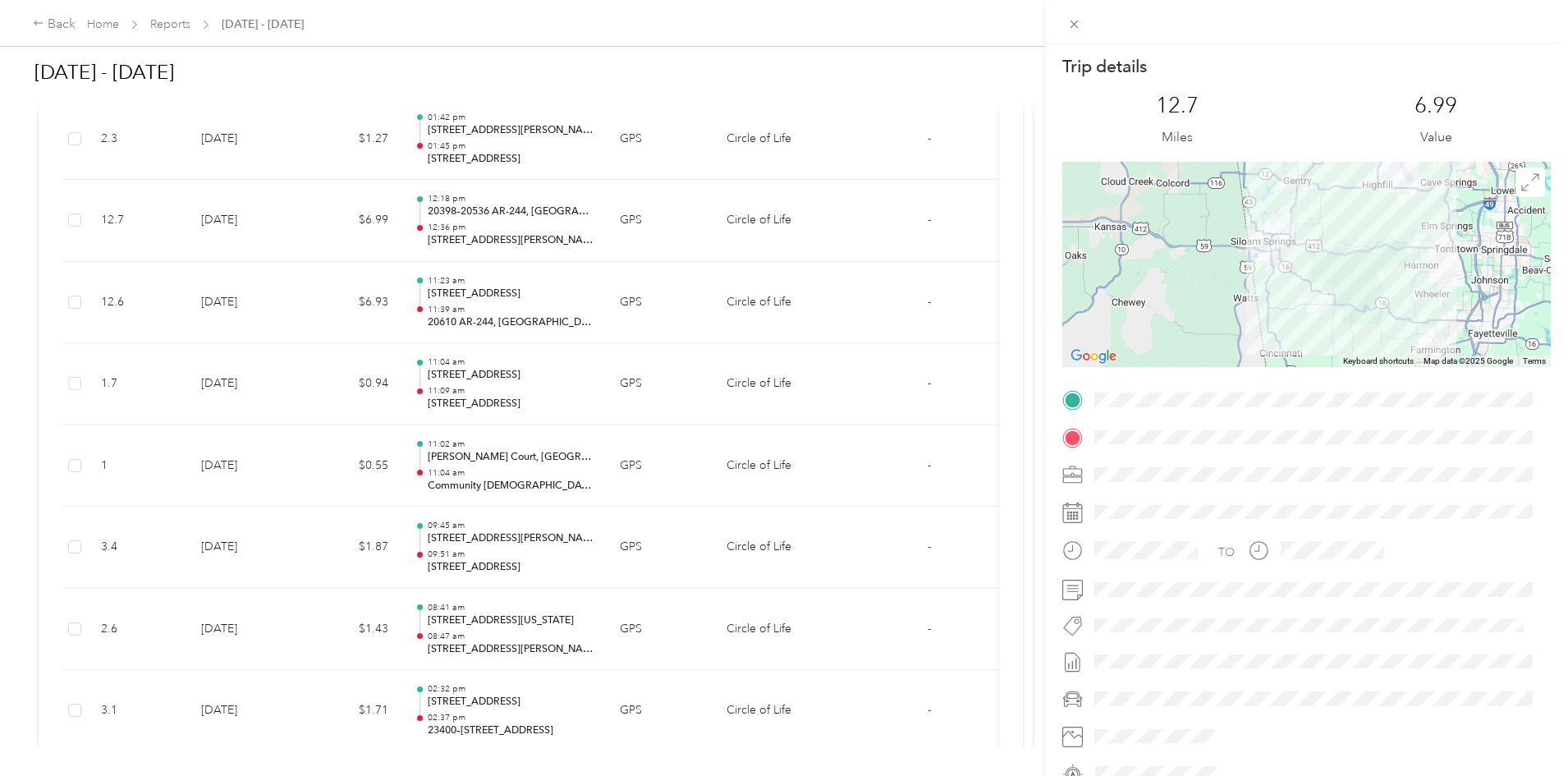
click at [575, 239] on div "Trip details This trip cannot be edited because it is either under review, appr…" at bounding box center [784, 388] width 1568 height 776
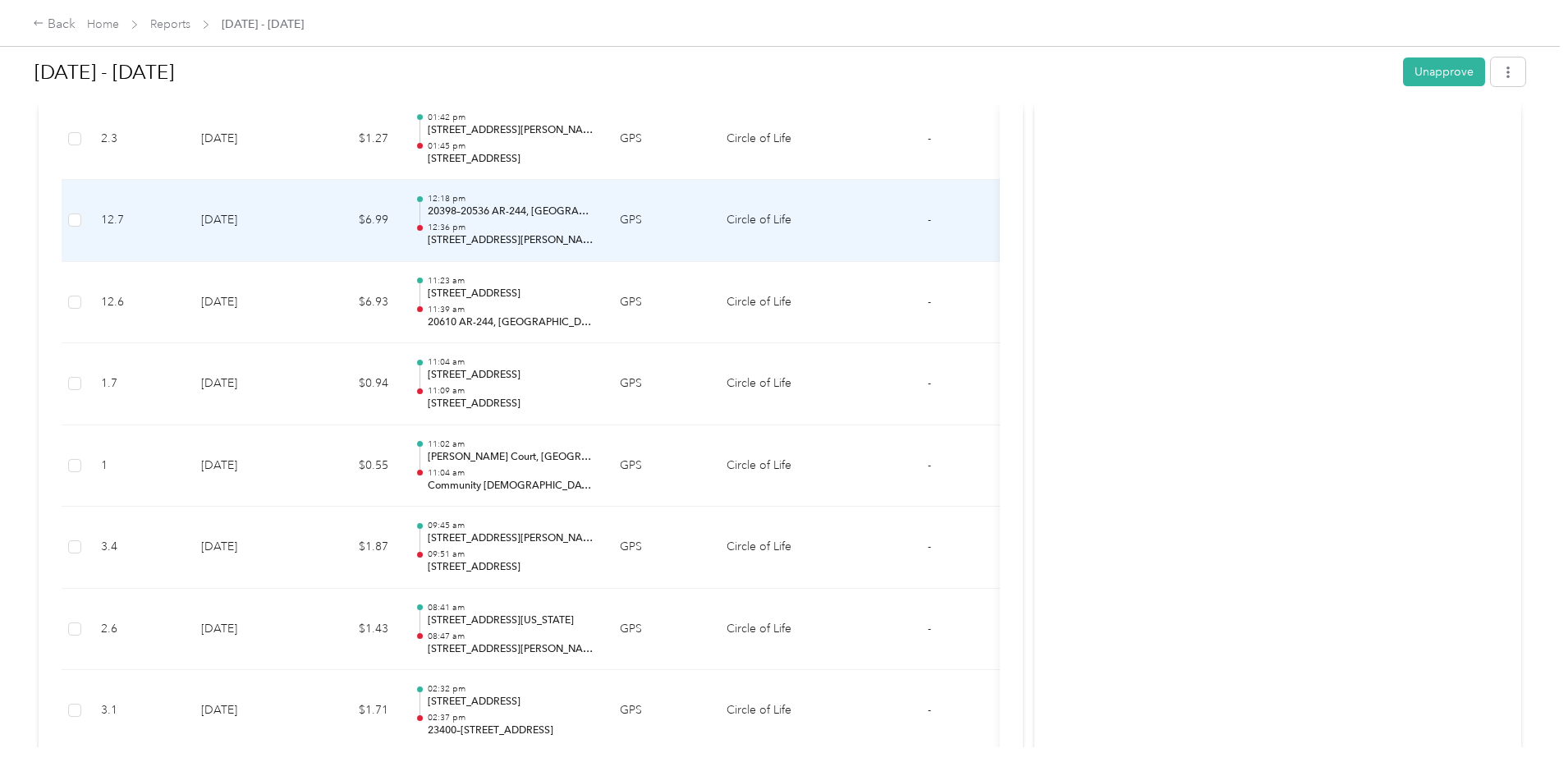
click at [572, 240] on p "[STREET_ADDRESS][PERSON_NAME]" at bounding box center [510, 241] width 166 height 15
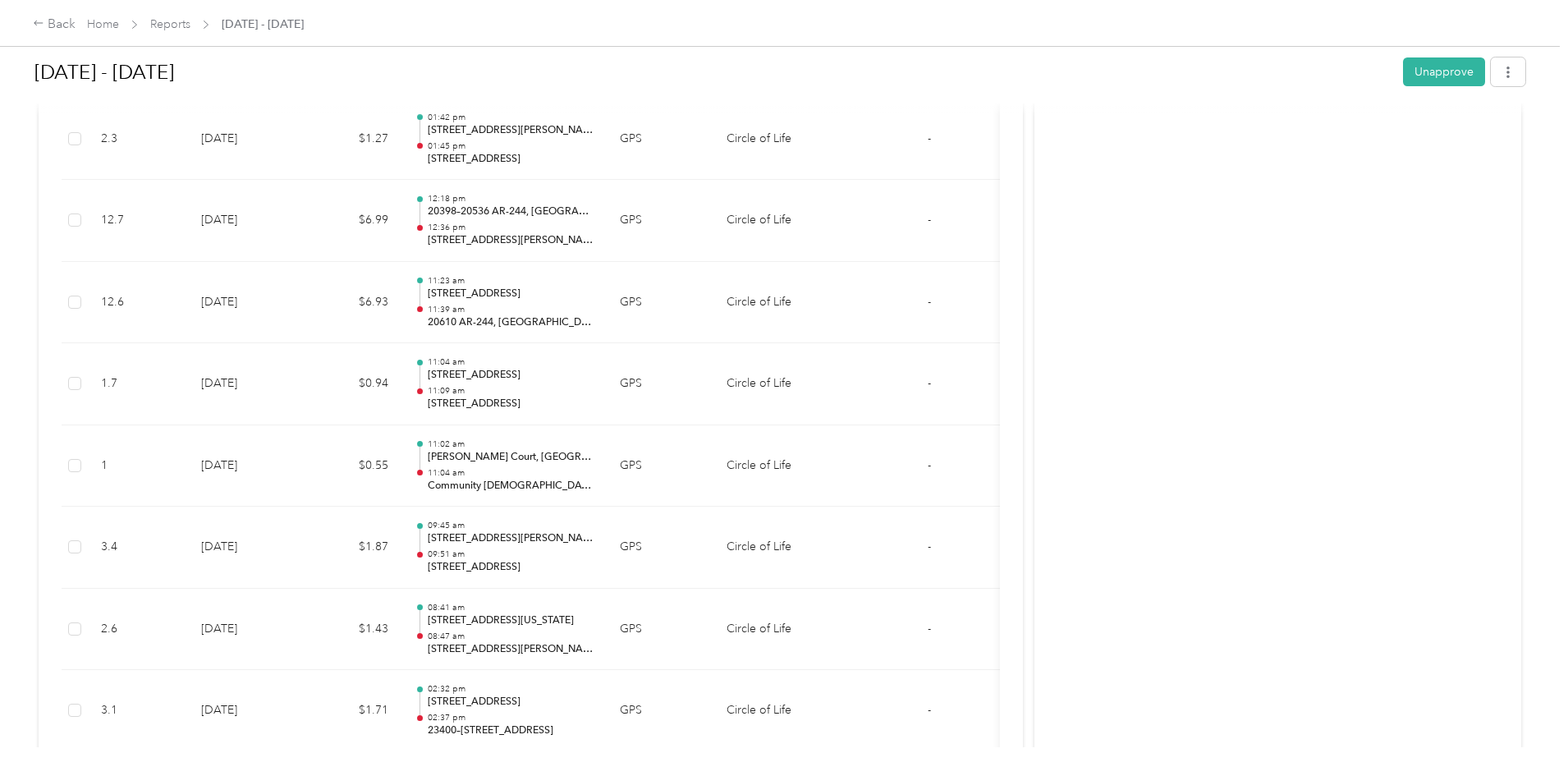
click at [572, 240] on div at bounding box center [784, 388] width 1568 height 776
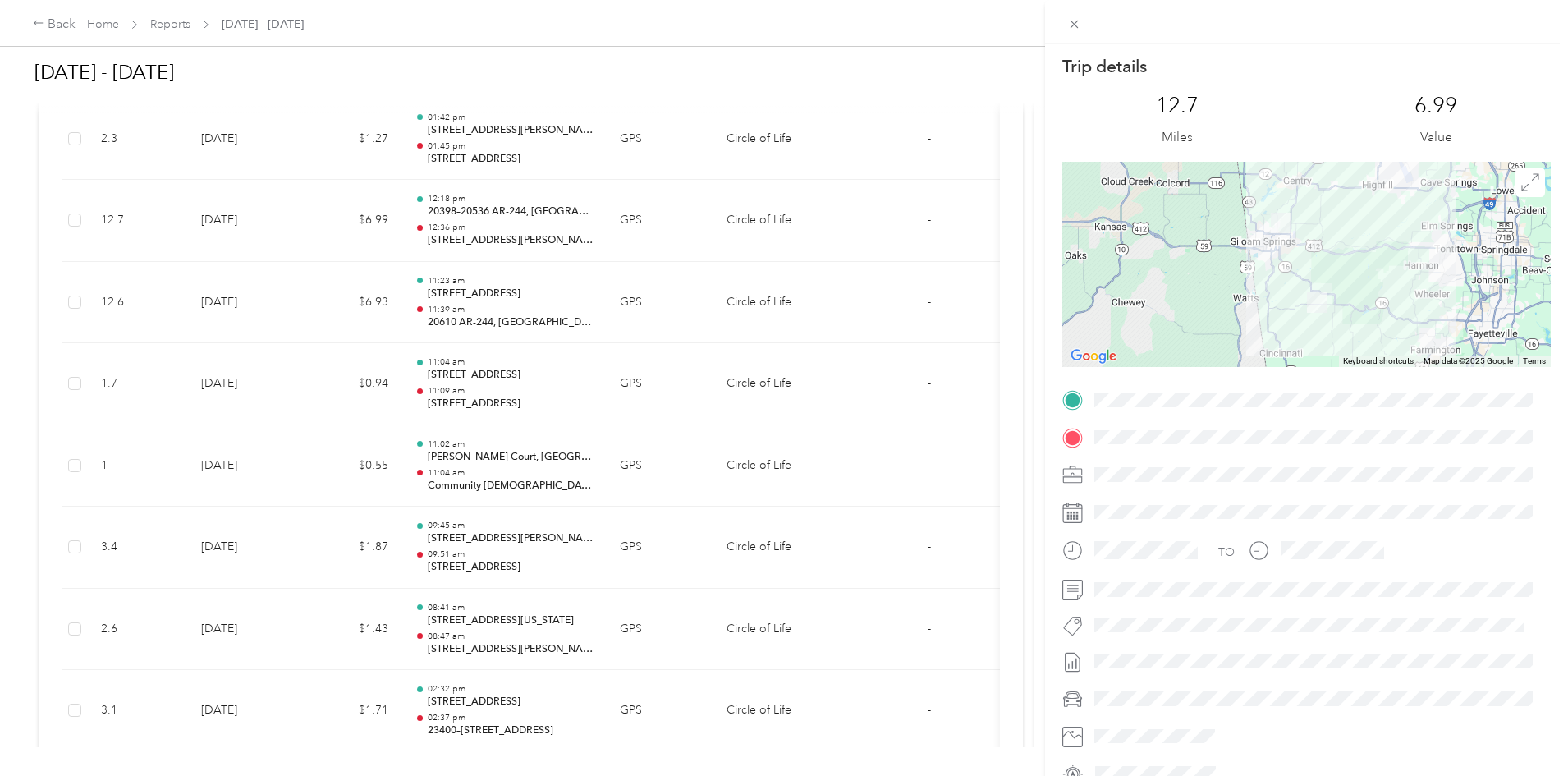
click at [562, 243] on div "Trip details This trip cannot be edited because it is either under review, appr…" at bounding box center [784, 388] width 1568 height 776
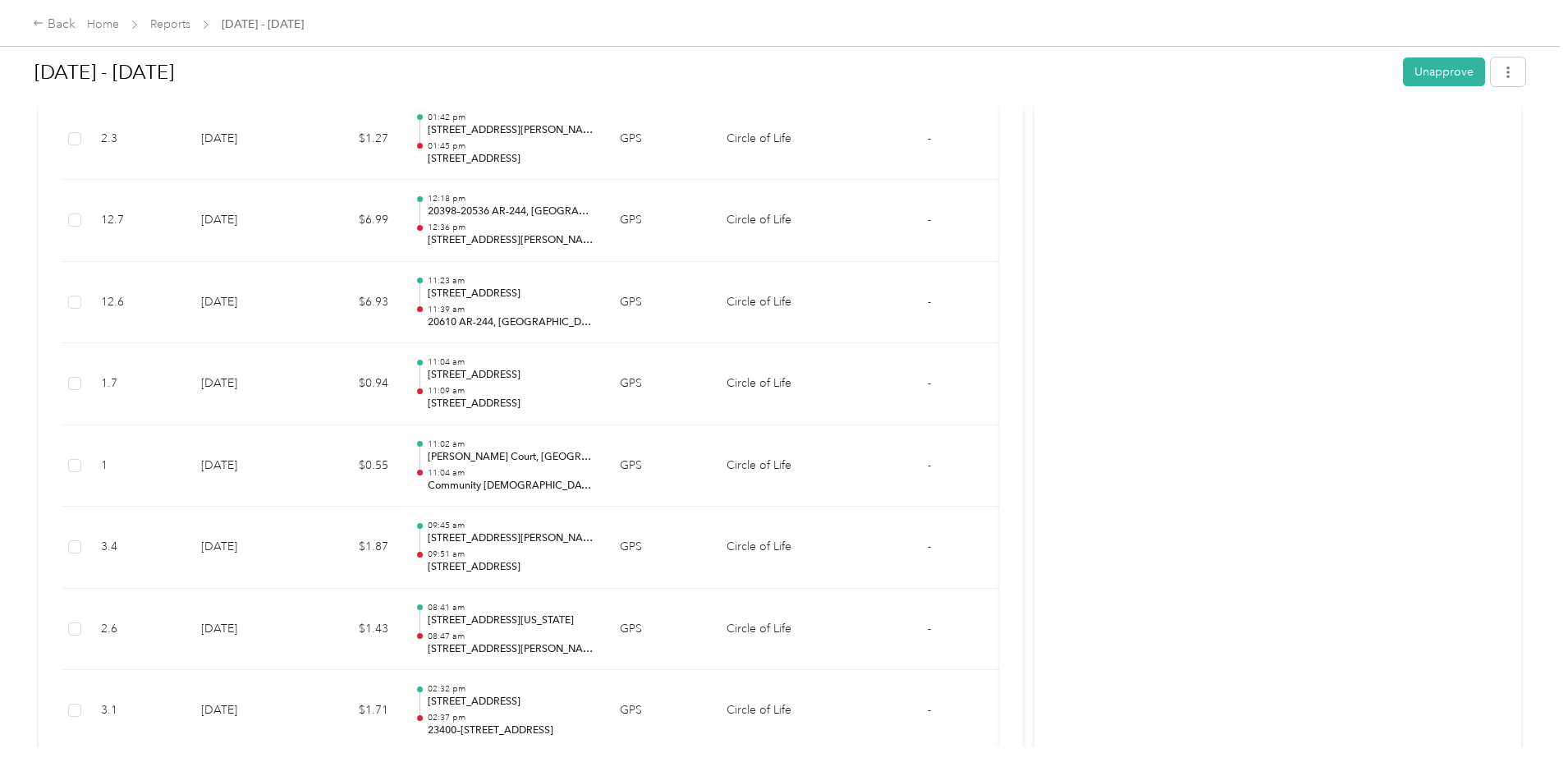
click at [562, 775] on div "Trip details This trip cannot be edited because it is either under review, appr…" at bounding box center [780, 776] width 1560 height 0
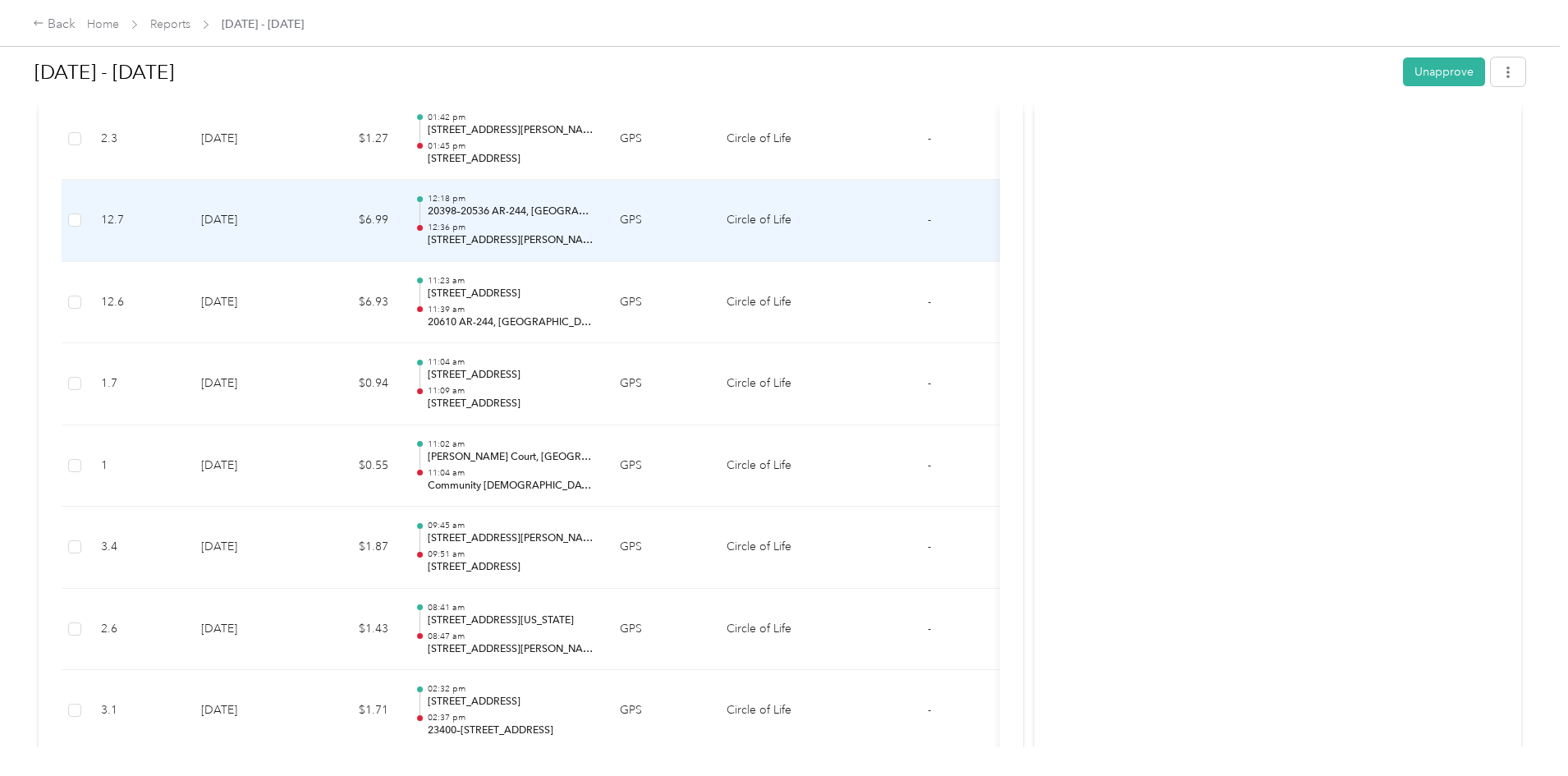
click at [571, 243] on p "[STREET_ADDRESS][PERSON_NAME]" at bounding box center [510, 241] width 166 height 15
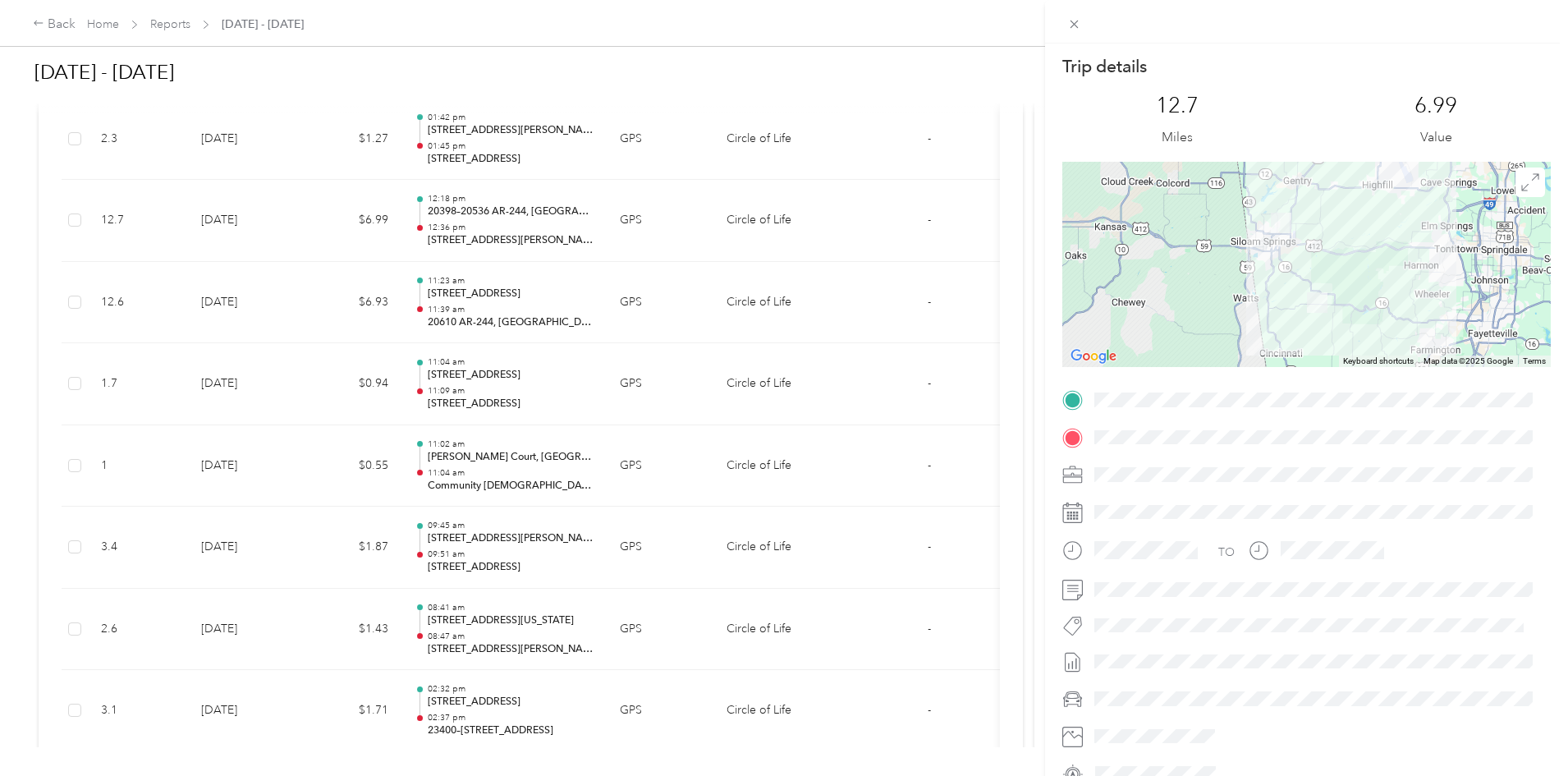
click at [1346, 428] on span at bounding box center [1319, 437] width 463 height 26
click at [946, 290] on div "Trip details This trip cannot be edited because it is either under review, appr…" at bounding box center [784, 388] width 1568 height 776
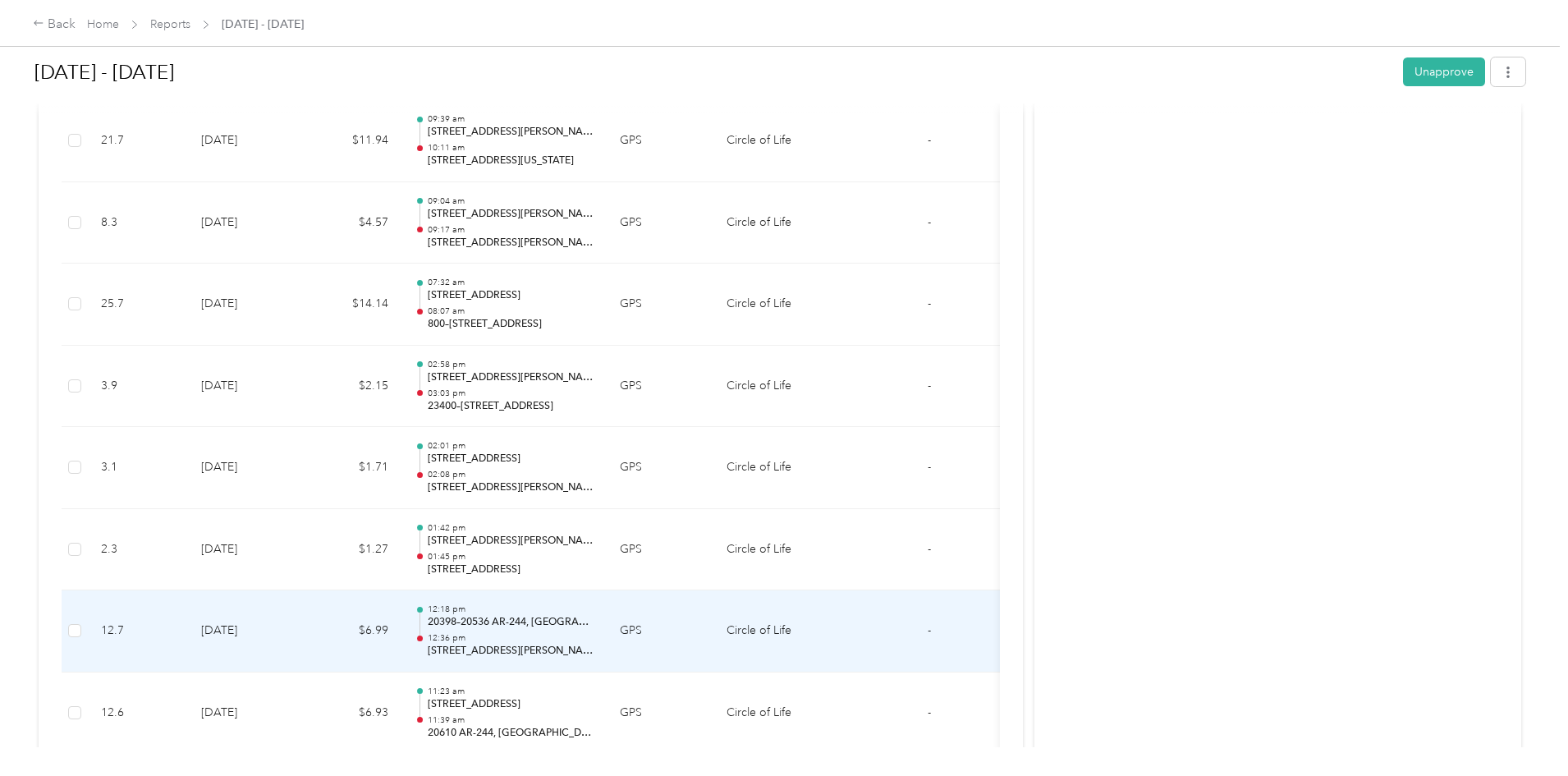
scroll to position [3941, 0]
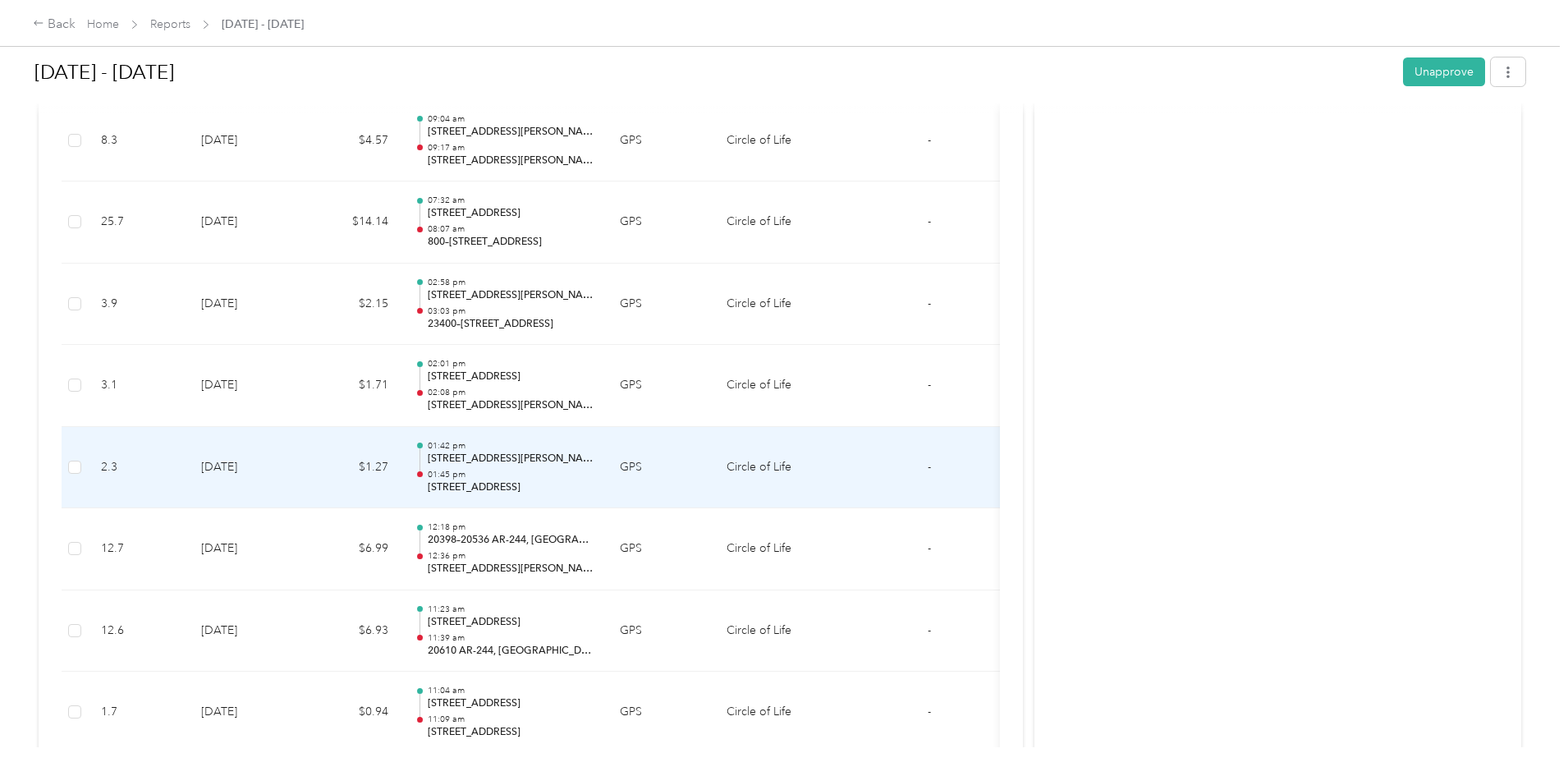
click at [594, 484] on p "[STREET_ADDRESS]" at bounding box center [510, 488] width 166 height 15
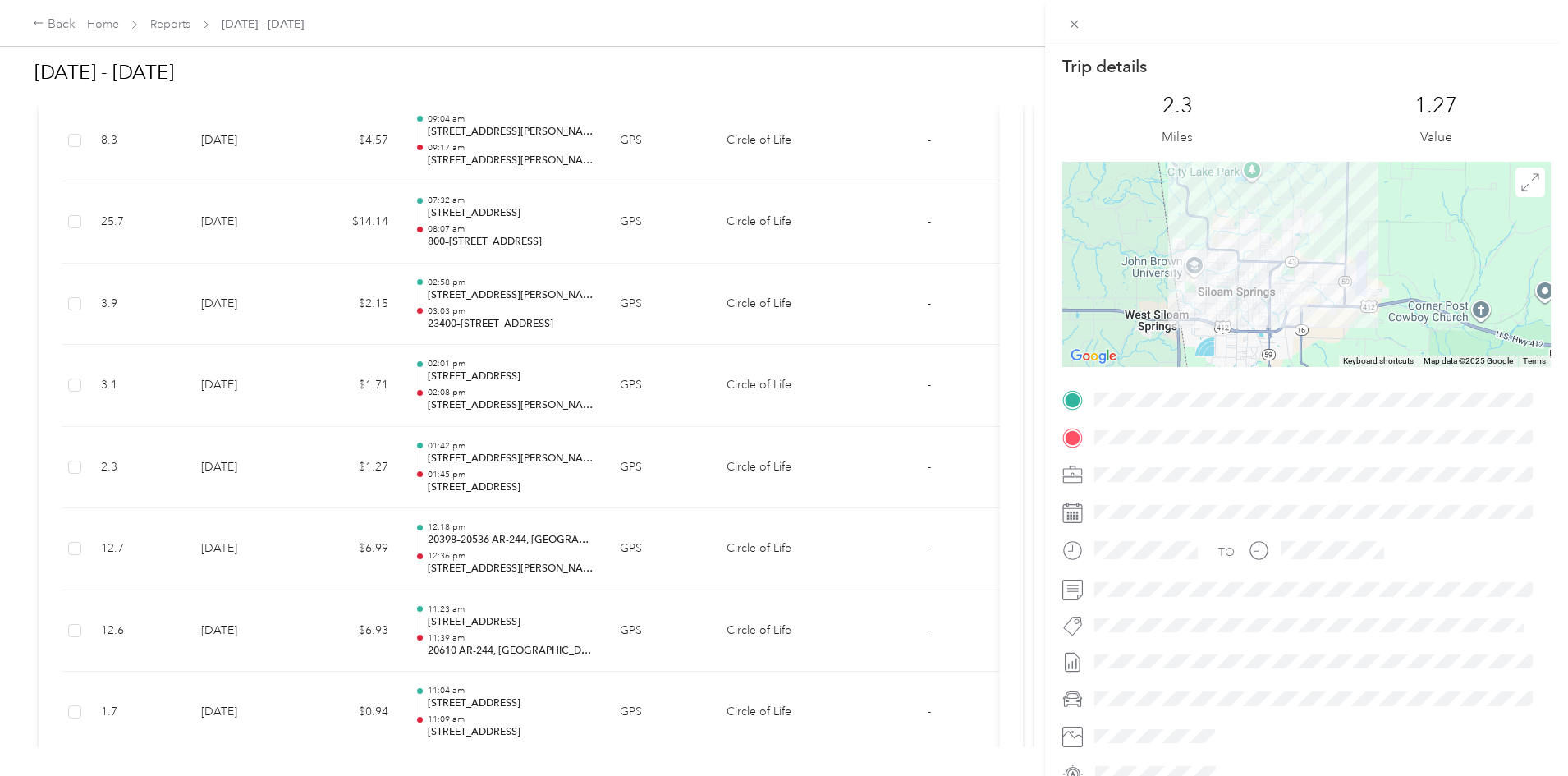
click at [580, 463] on div "Trip details This trip cannot be edited because it is either under review, appr…" at bounding box center [784, 388] width 1568 height 776
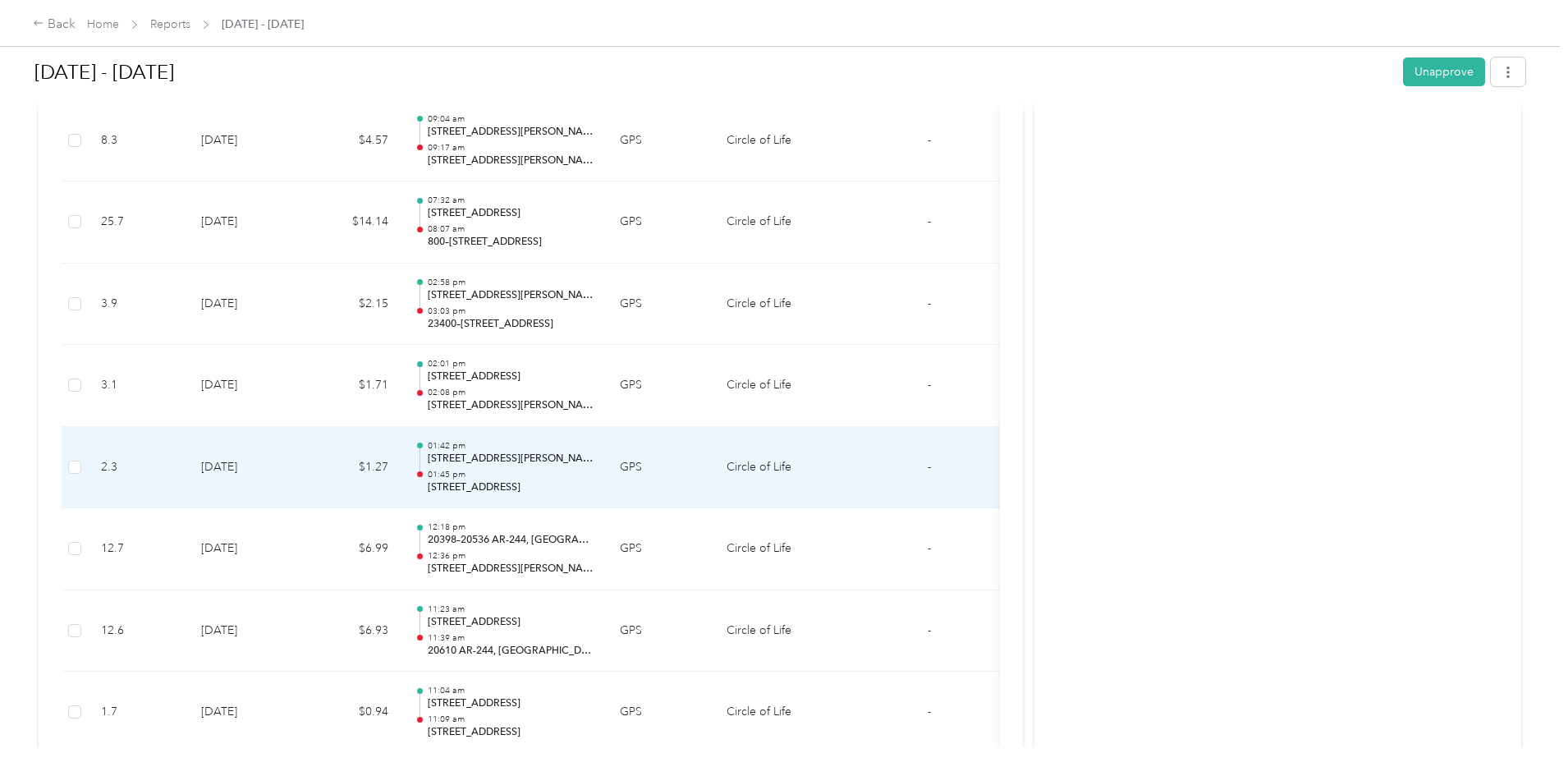
click at [594, 461] on p "[STREET_ADDRESS][PERSON_NAME]" at bounding box center [510, 459] width 166 height 15
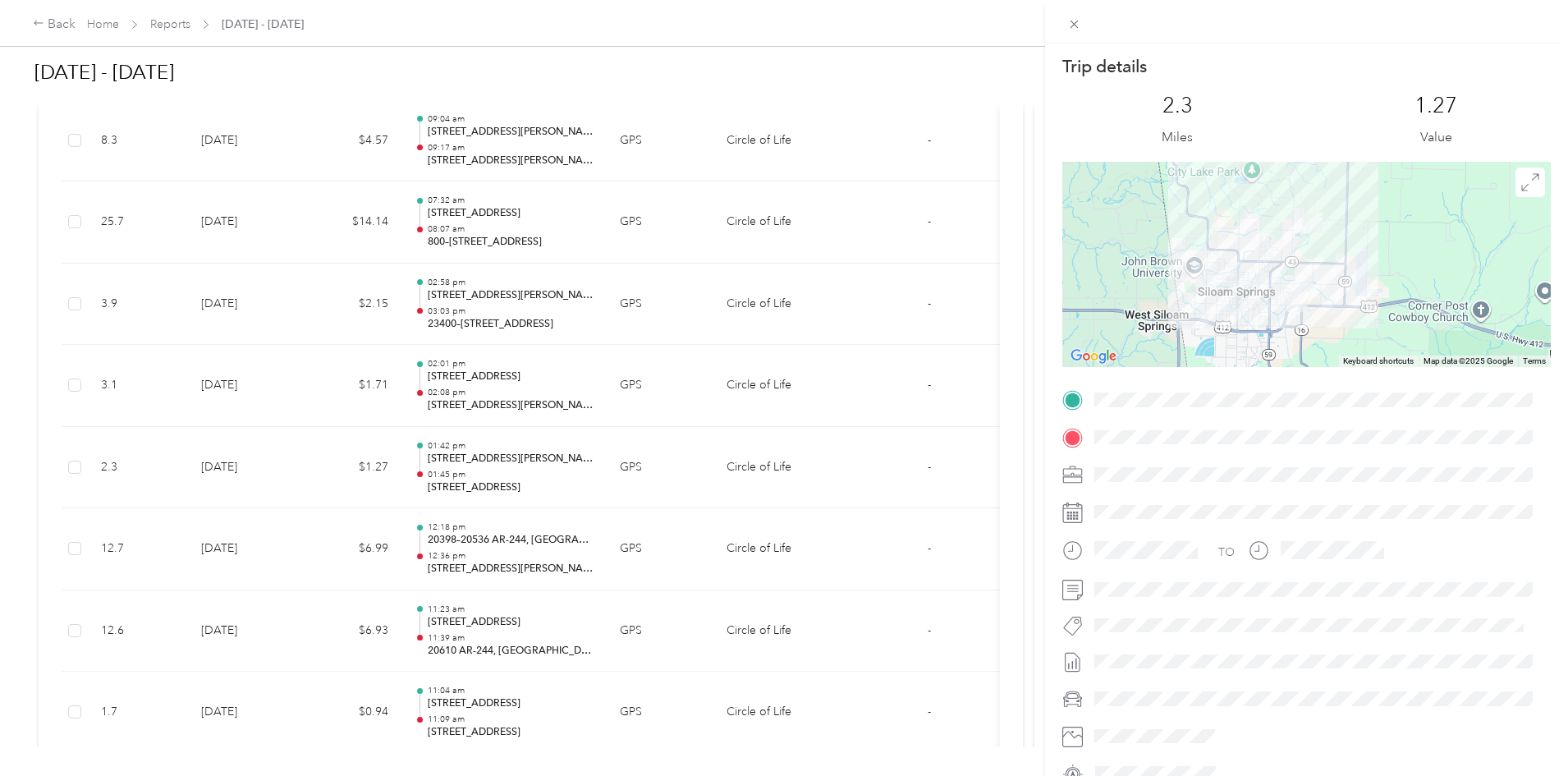
click at [1265, 444] on span at bounding box center [1319, 437] width 463 height 26
click at [642, 395] on div "Trip details This trip cannot be edited because it is either under review, appr…" at bounding box center [784, 388] width 1568 height 776
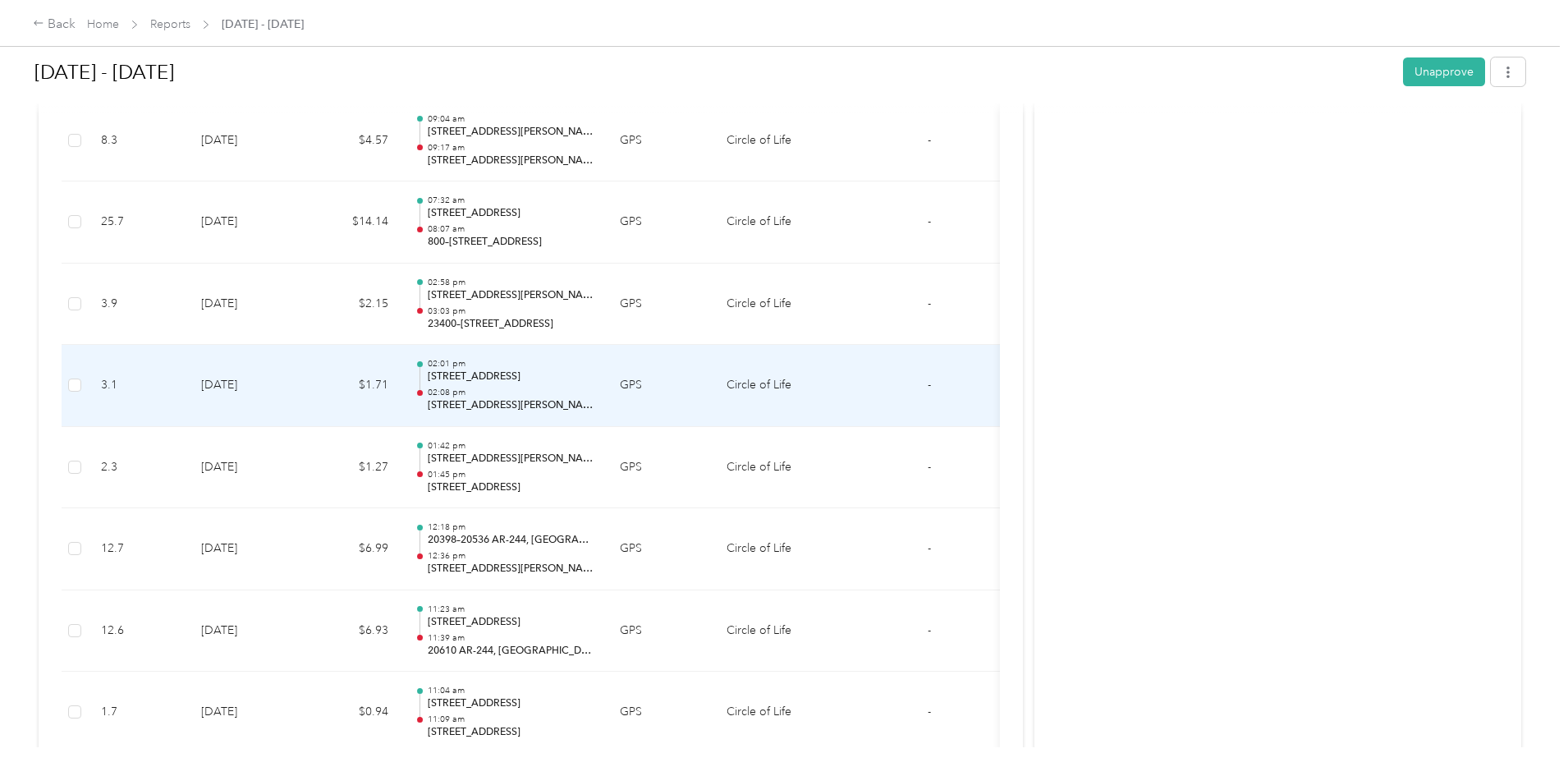
click at [607, 399] on td "02:01 pm [STREET_ADDRESS] 02:08 pm [STREET_ADDRESS][PERSON_NAME]" at bounding box center [504, 387] width 206 height 83
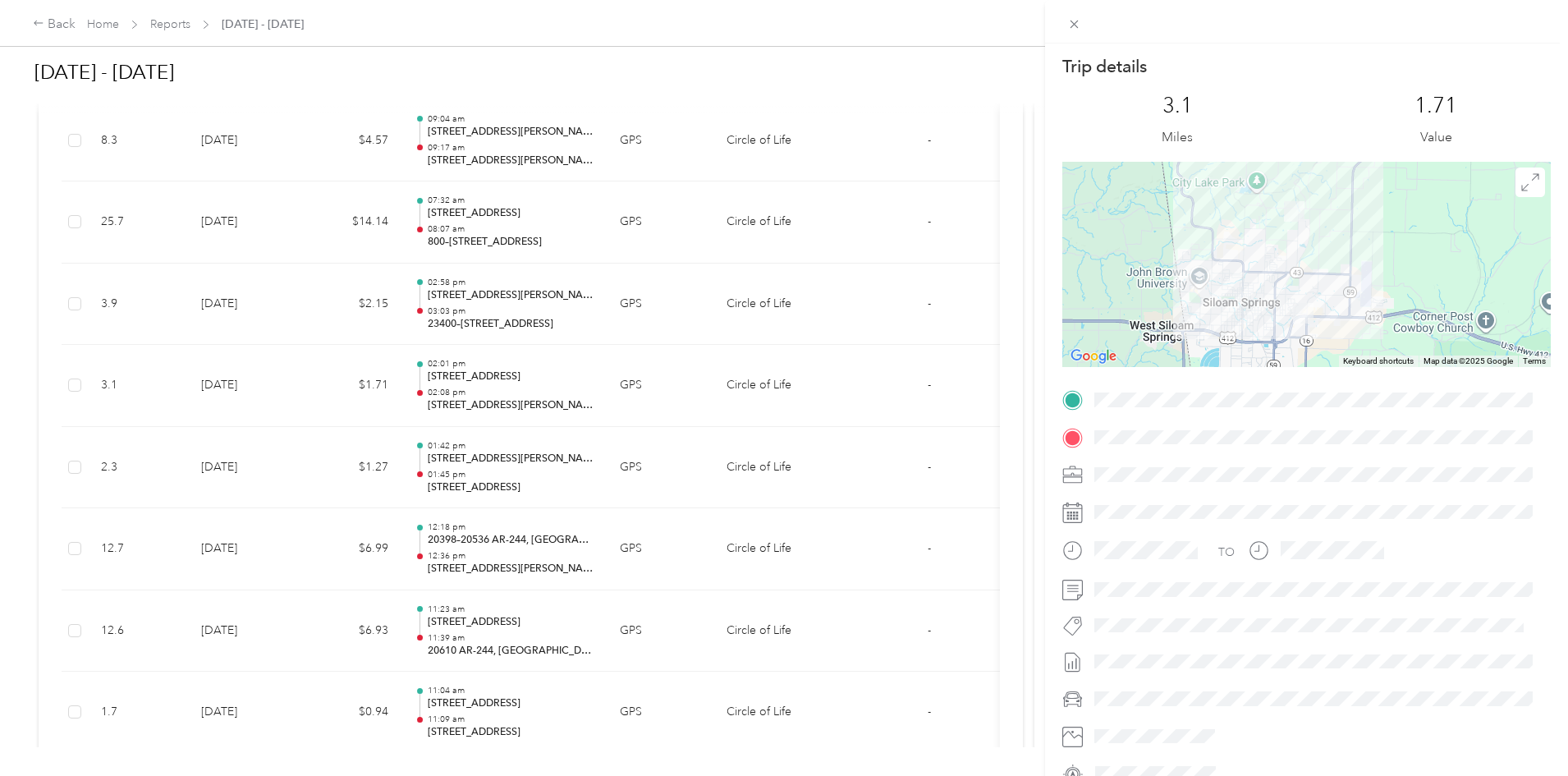
click at [1116, 427] on span at bounding box center [1319, 437] width 463 height 26
click at [642, 327] on div "Trip details This trip cannot be edited because it is either under review, appr…" at bounding box center [784, 388] width 1568 height 776
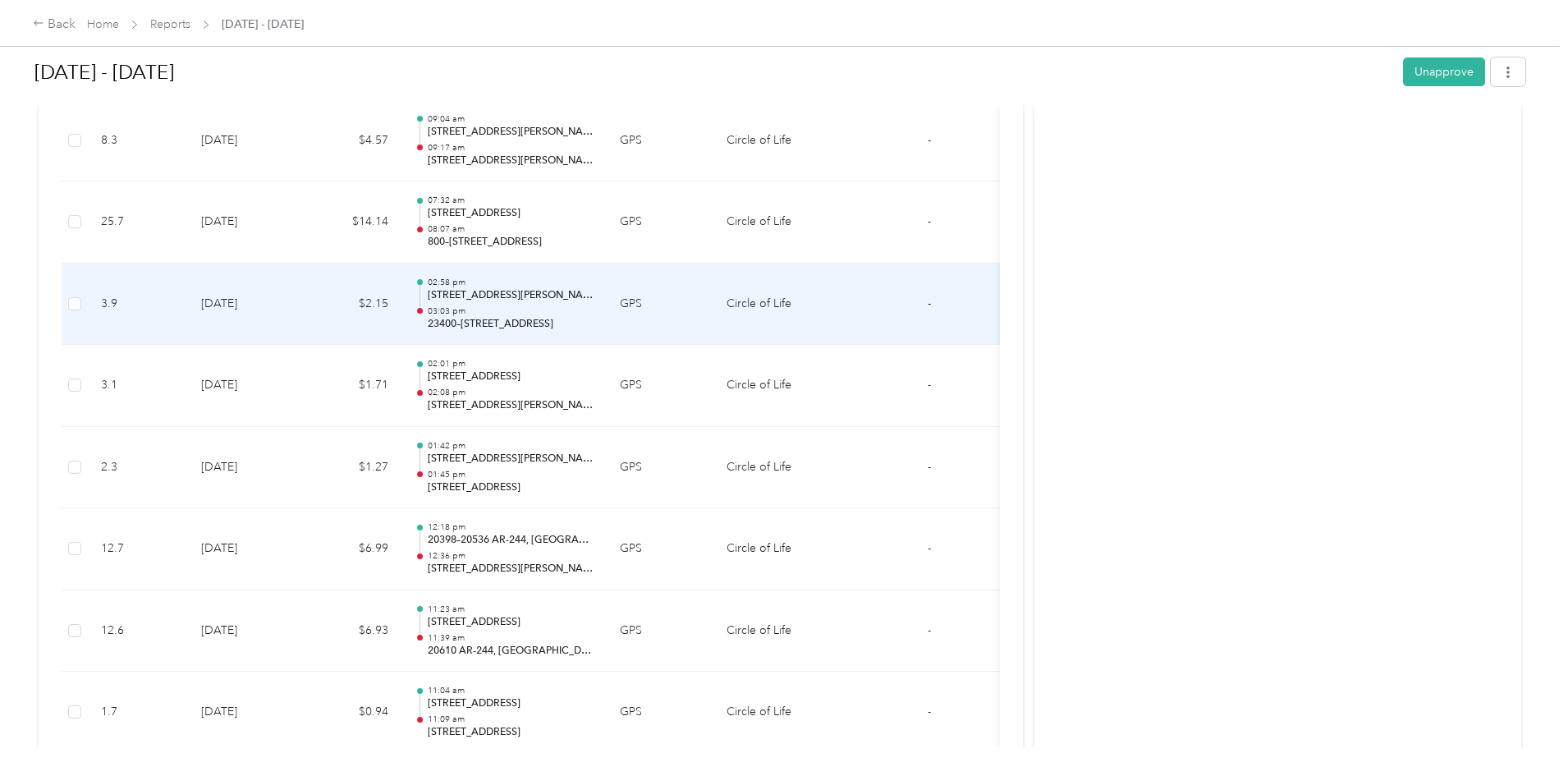
click at [594, 320] on p "23400–[STREET_ADDRESS]" at bounding box center [510, 325] width 166 height 15
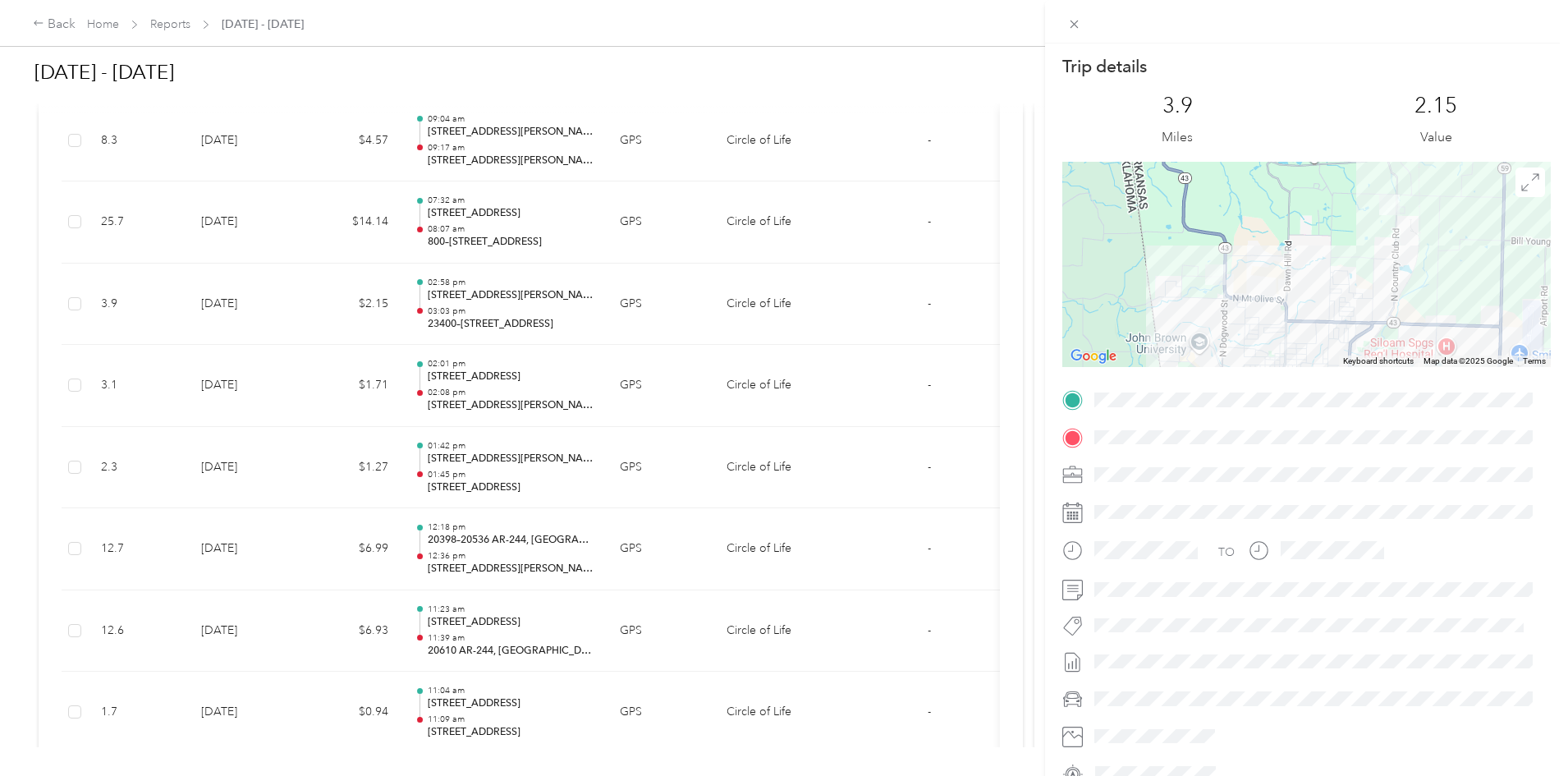
click at [697, 304] on div "Trip details This trip cannot be edited because it is either under review, appr…" at bounding box center [784, 388] width 1568 height 776
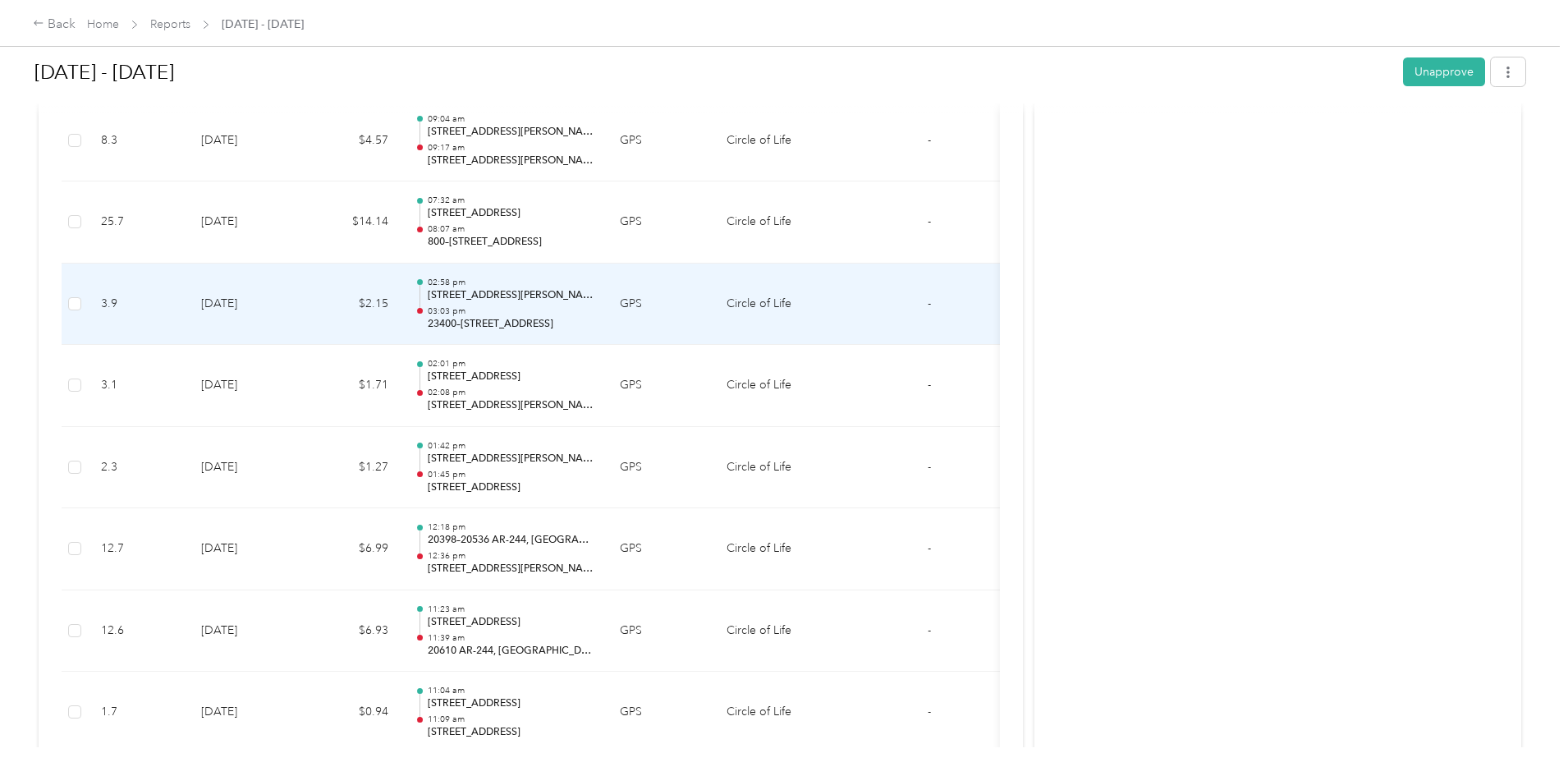
click at [594, 312] on p "03:03 pm" at bounding box center [510, 312] width 166 height 11
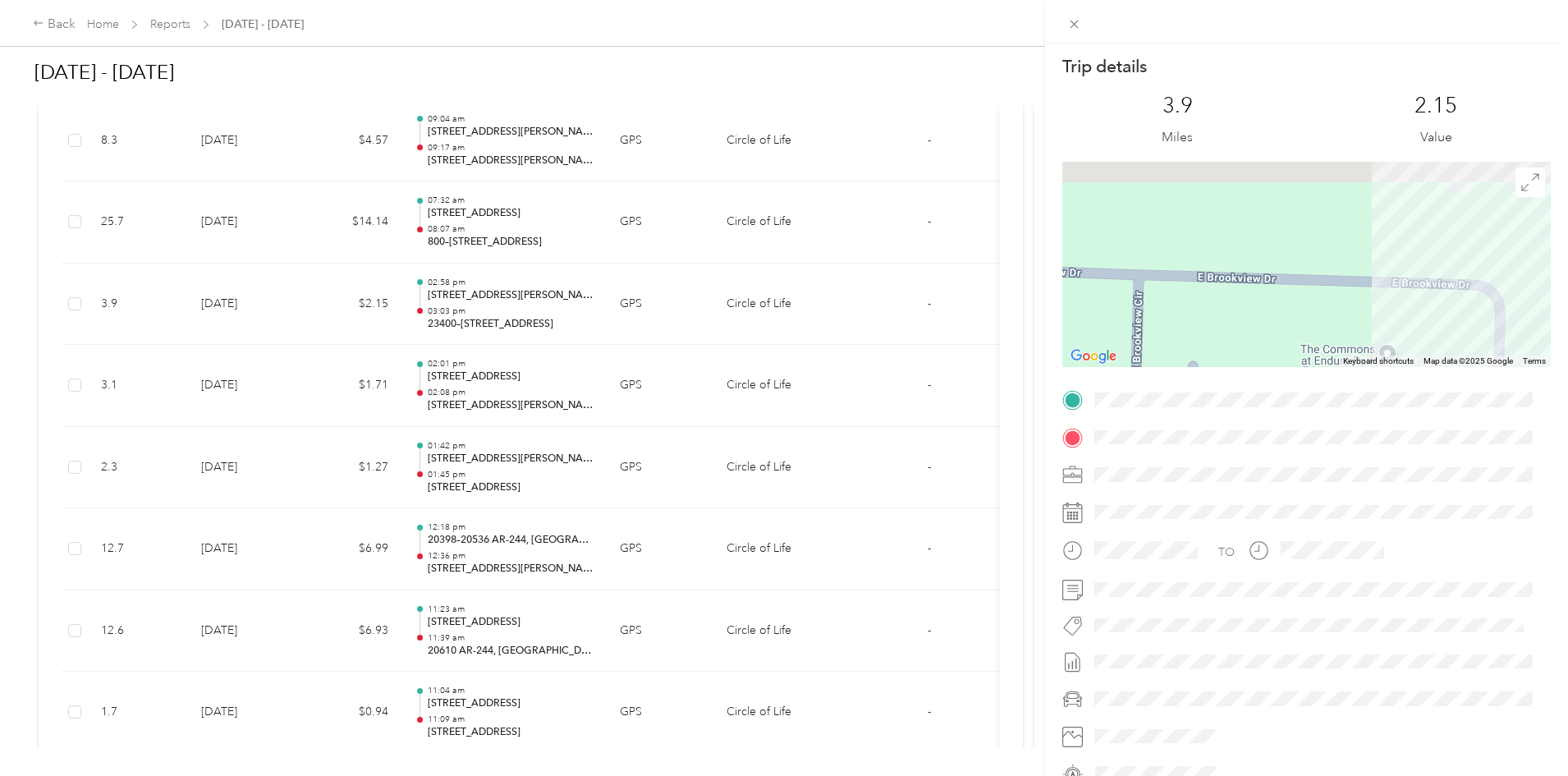
scroll to position [83, 0]
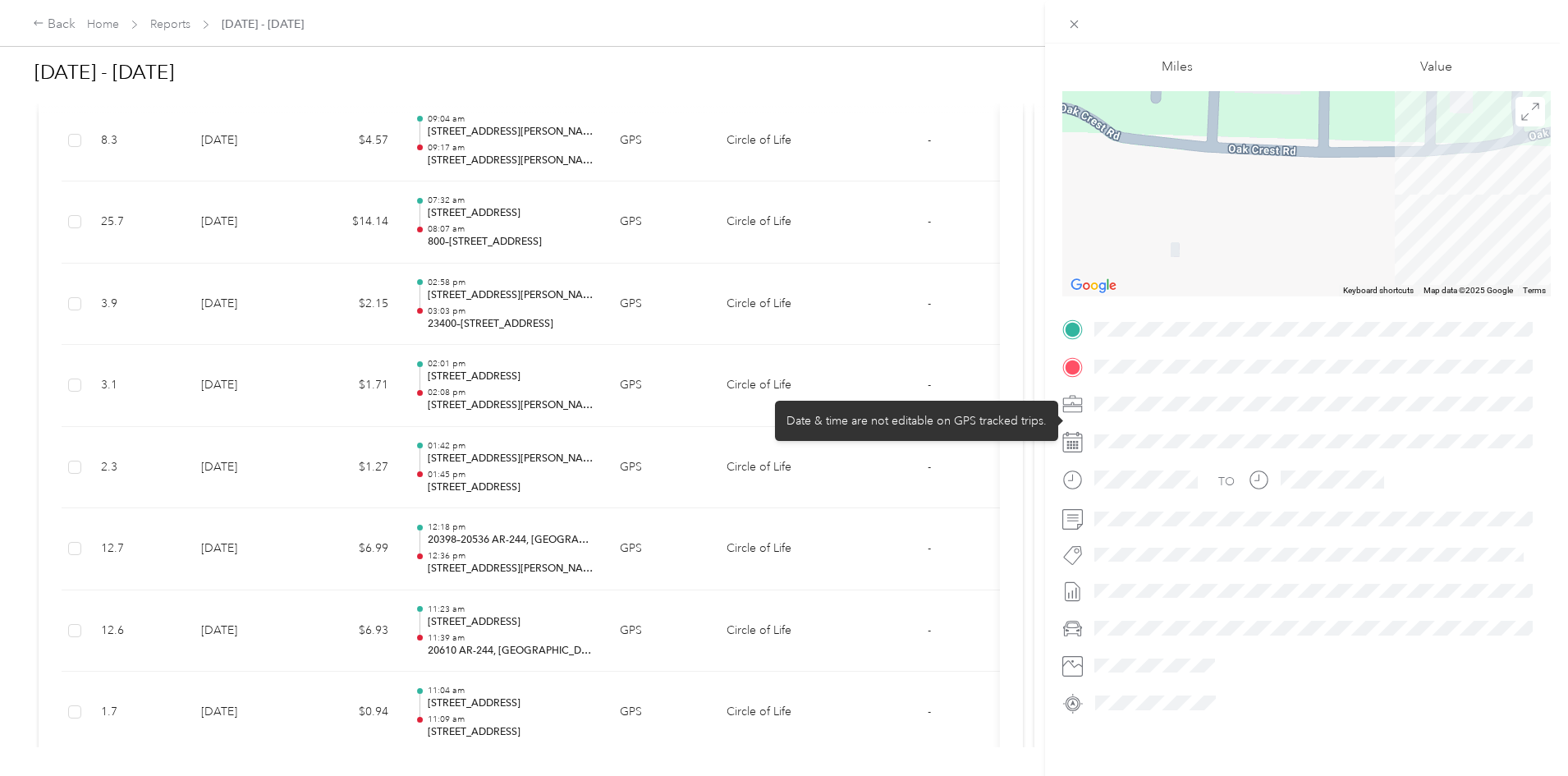
drag, startPoint x: 1401, startPoint y: 175, endPoint x: 1362, endPoint y: 399, distance: 227.4
click at [1362, 399] on div "Trip details This trip cannot be edited because it is either under review, appr…" at bounding box center [1306, 350] width 489 height 732
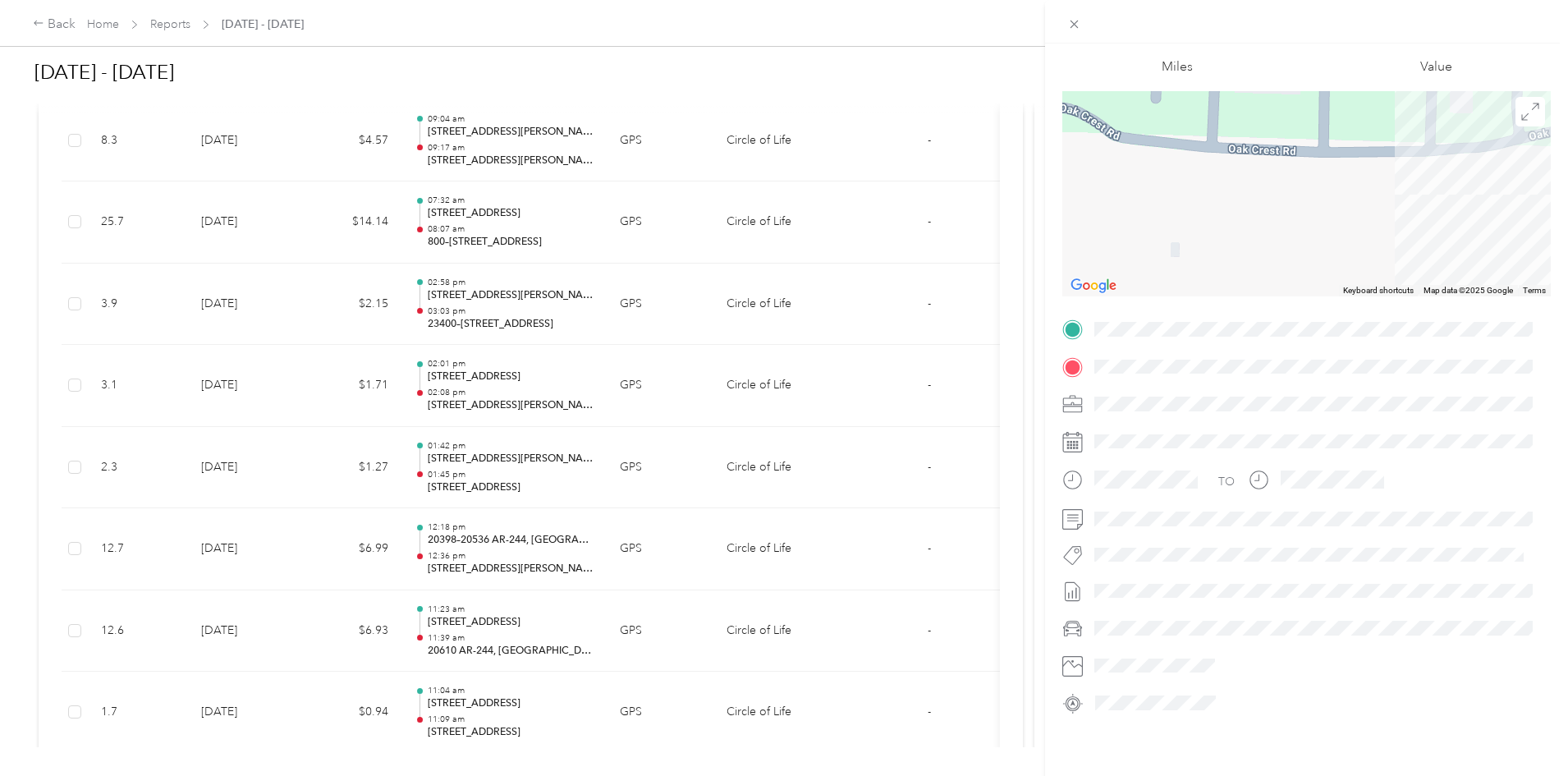
click at [1306, 173] on div at bounding box center [1306, 193] width 489 height 205
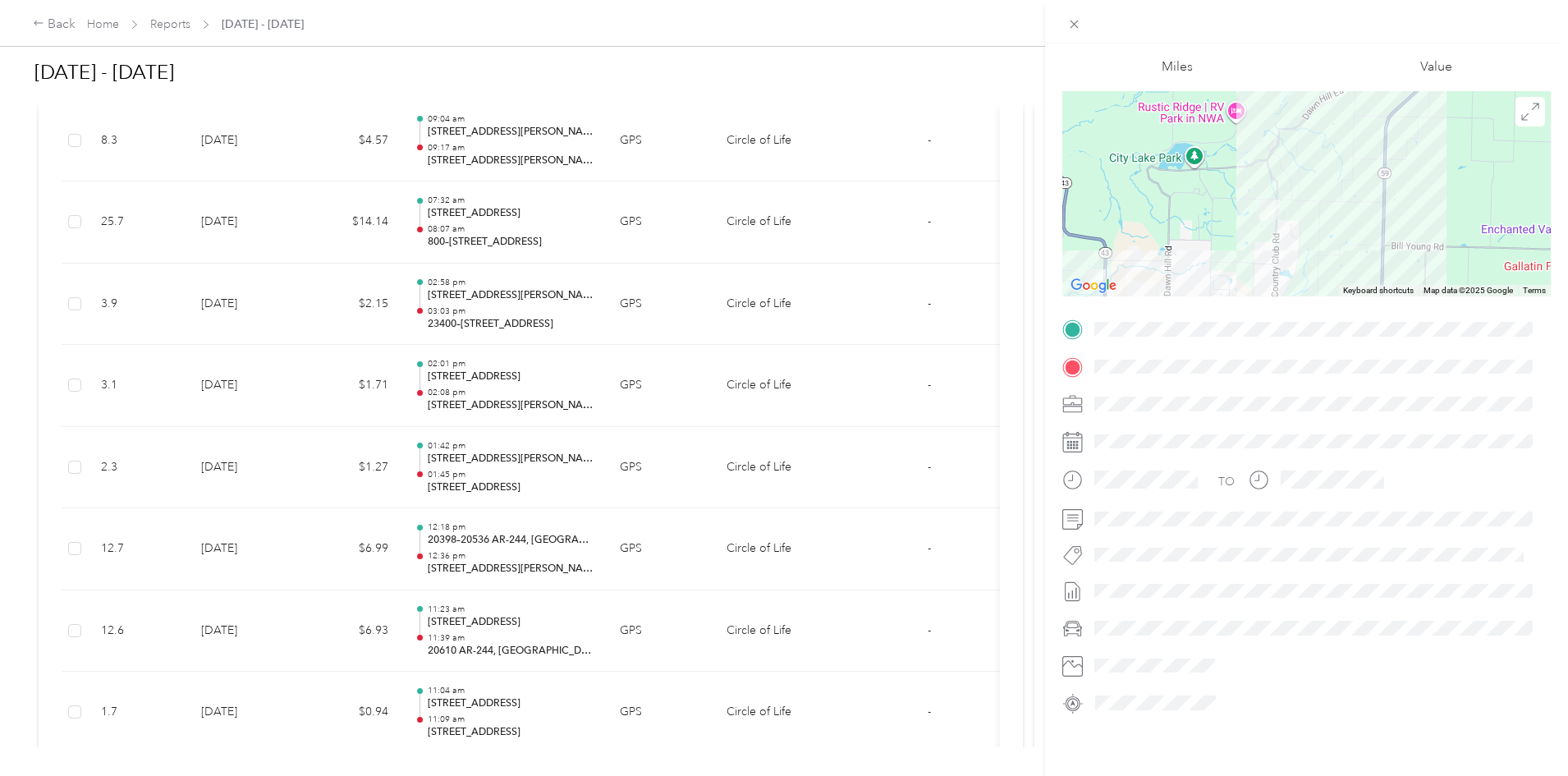
drag, startPoint x: 1429, startPoint y: 173, endPoint x: 1249, endPoint y: 235, distance: 190.4
click at [1249, 235] on div at bounding box center [1306, 193] width 489 height 205
click at [1262, 200] on img at bounding box center [1270, 210] width 34 height 34
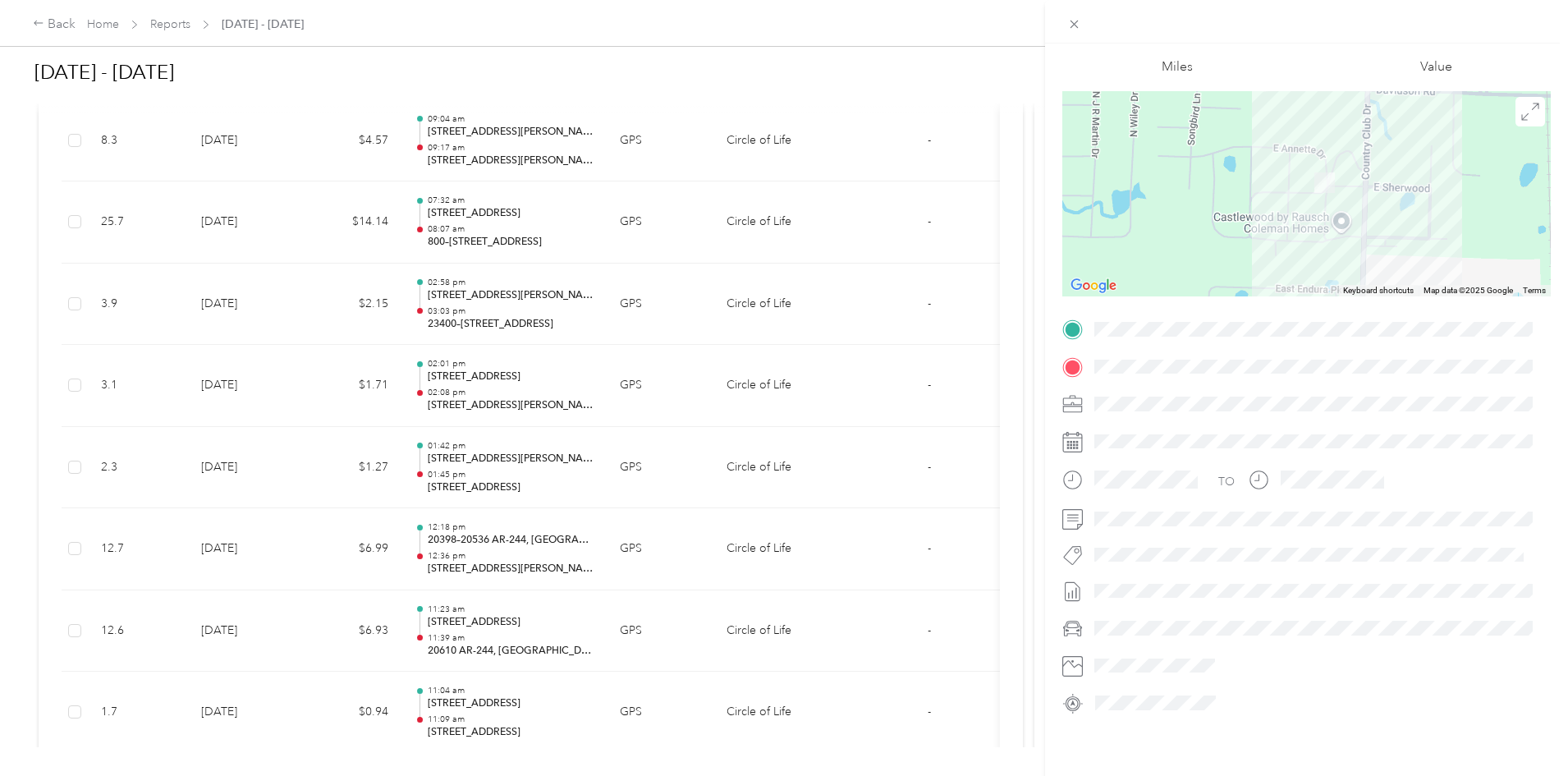
drag, startPoint x: 1324, startPoint y: 178, endPoint x: 1259, endPoint y: 229, distance: 82.6
click at [1259, 229] on div at bounding box center [1306, 193] width 489 height 205
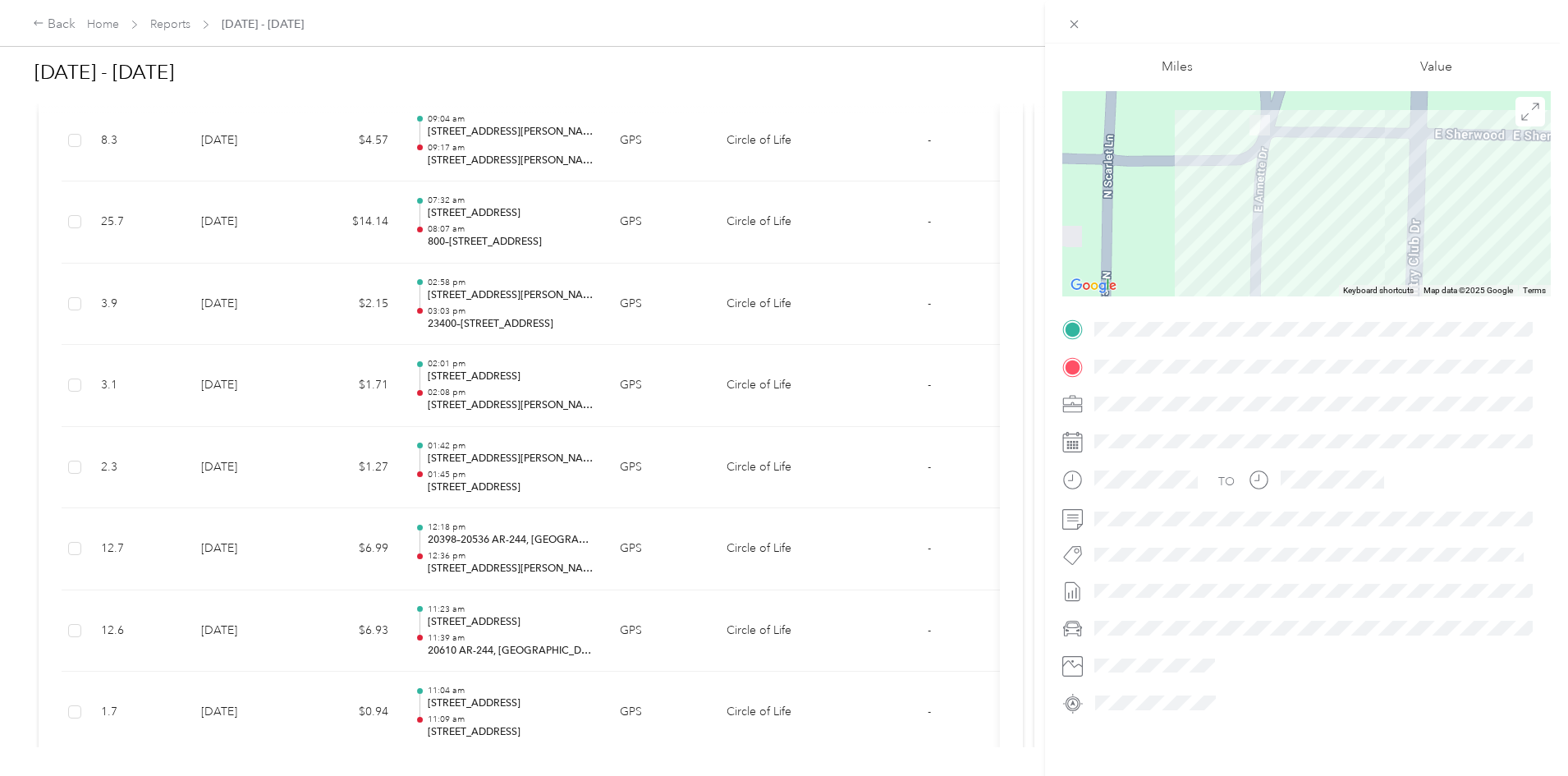
drag, startPoint x: 1383, startPoint y: 159, endPoint x: 1164, endPoint y: 256, distance: 239.5
click at [1164, 256] on div at bounding box center [1306, 193] width 489 height 205
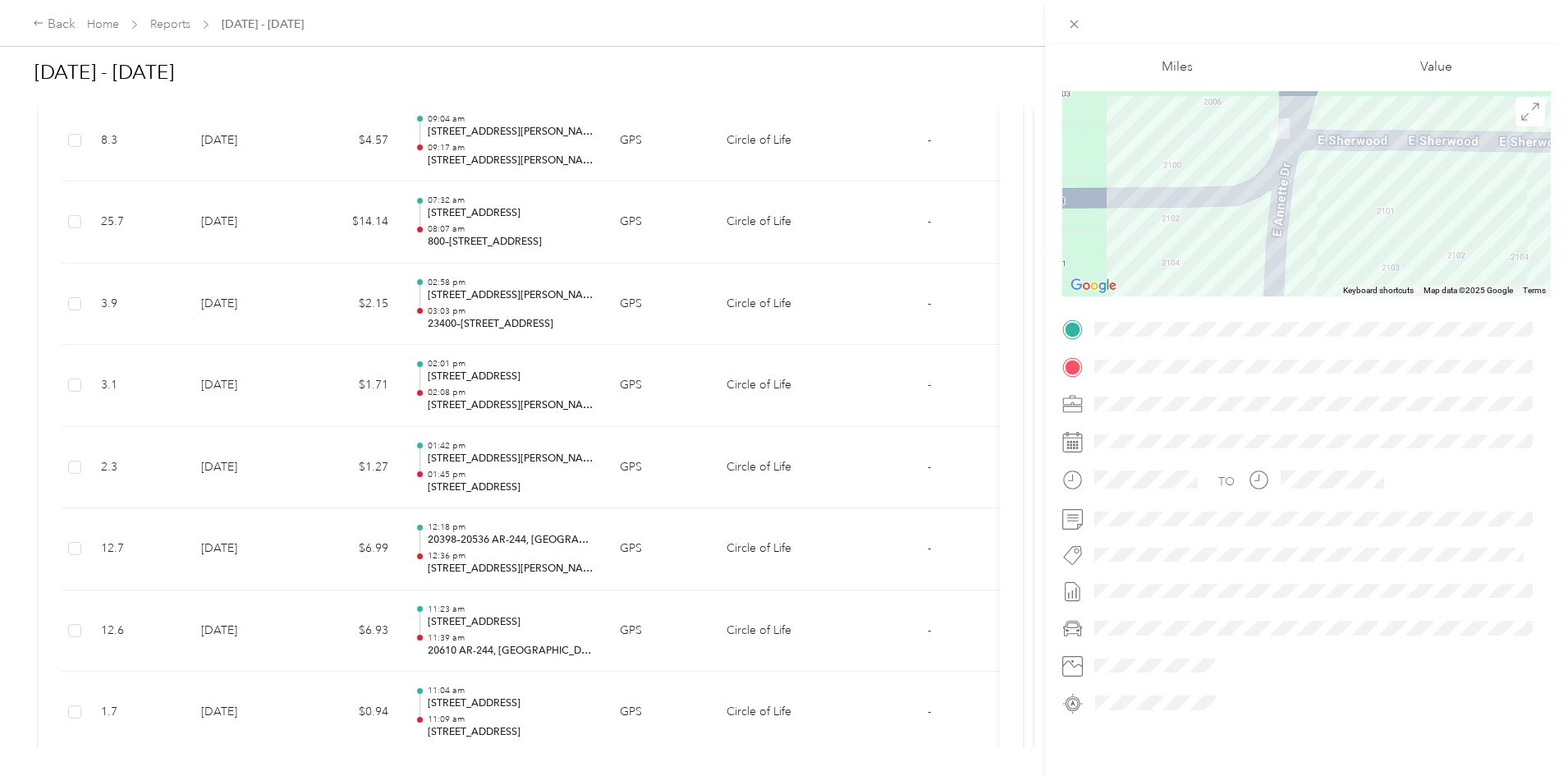
drag, startPoint x: 1259, startPoint y: 189, endPoint x: 1198, endPoint y: 286, distance: 114.6
click at [1198, 286] on div "Trip details This trip cannot be edited because it is either under review, appr…" at bounding box center [1306, 350] width 489 height 732
